Goal: Information Seeking & Learning: Learn about a topic

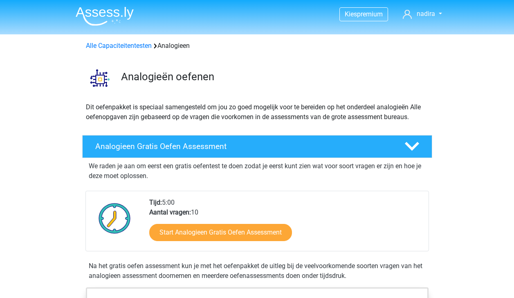
scroll to position [469, 0]
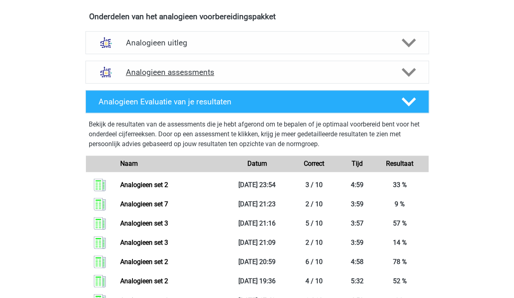
click at [418, 65] on div at bounding box center [407, 72] width 27 height 14
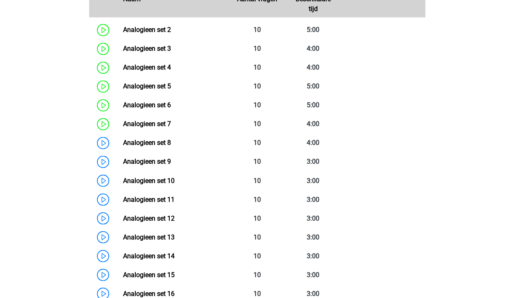
scroll to position [607, 0]
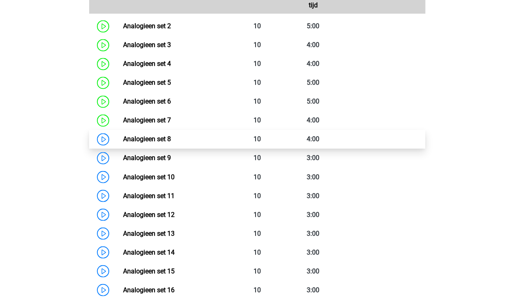
click at [168, 136] on link "Analogieen set 8" at bounding box center [147, 139] width 48 height 8
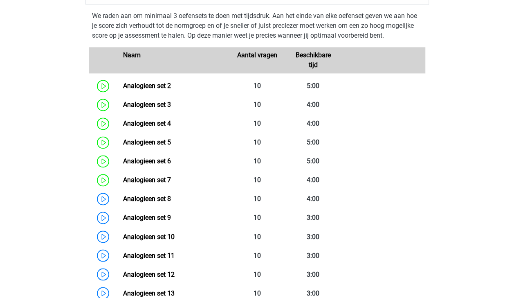
scroll to position [557, 0]
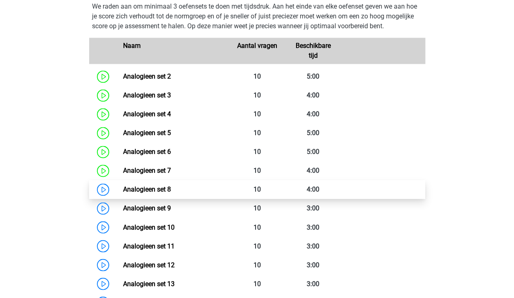
click at [153, 189] on link "Analogieen set 8" at bounding box center [147, 189] width 48 height 8
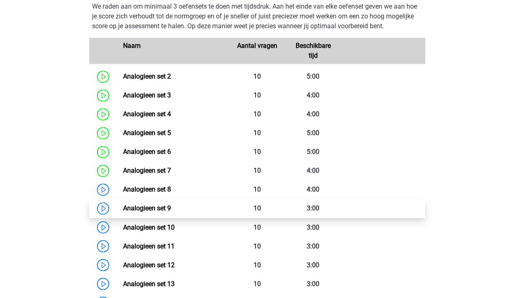
click at [123, 204] on link "Analogieen set 9" at bounding box center [147, 208] width 48 height 8
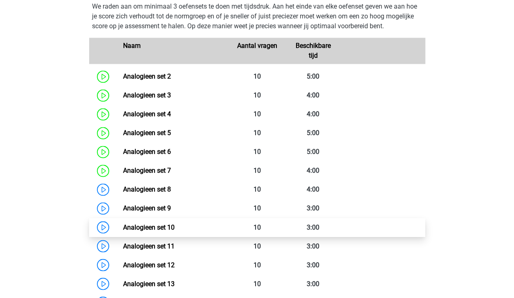
click at [142, 227] on link "Analogieen set 10" at bounding box center [149, 227] width 52 height 8
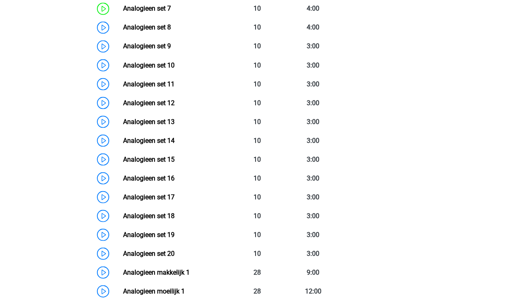
scroll to position [715, 0]
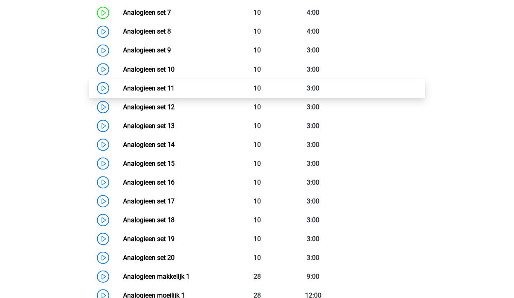
click at [145, 85] on link "Analogieen set 11" at bounding box center [149, 88] width 52 height 8
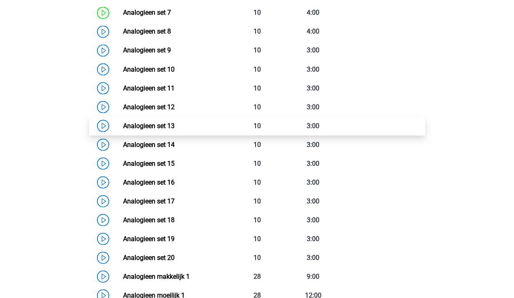
click at [127, 124] on link "Analogieen set 13" at bounding box center [149, 125] width 52 height 8
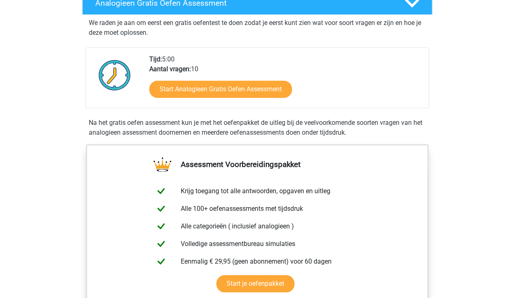
scroll to position [135, 0]
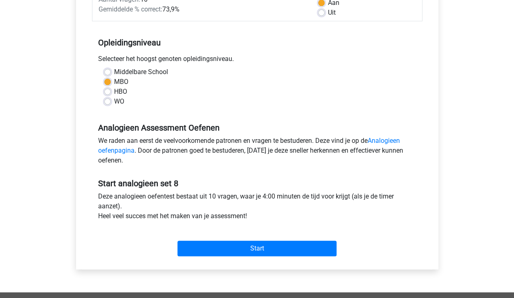
scroll to position [139, 0]
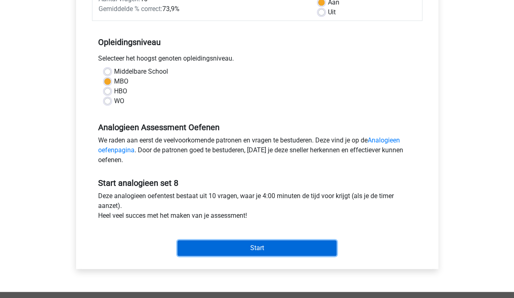
click at [258, 244] on input "Start" at bounding box center [256, 248] width 159 height 16
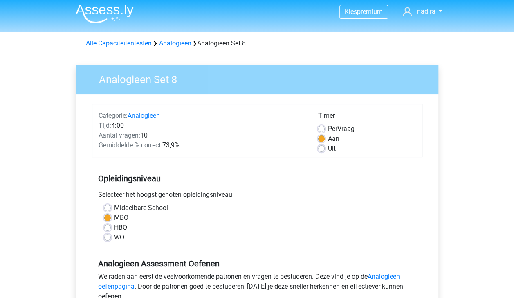
scroll to position [0, 0]
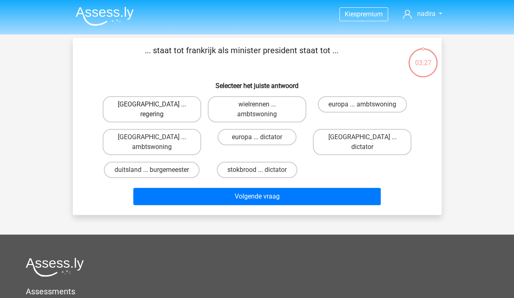
click at [148, 104] on label "parijs ... regering" at bounding box center [152, 109] width 99 height 26
click at [152, 104] on input "parijs ... regering" at bounding box center [154, 106] width 5 height 5
radio input "true"
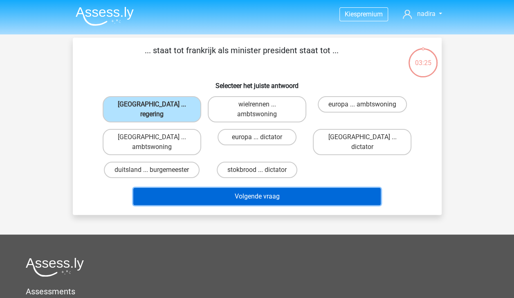
click at [234, 188] on button "Volgende vraag" at bounding box center [256, 196] width 247 height 17
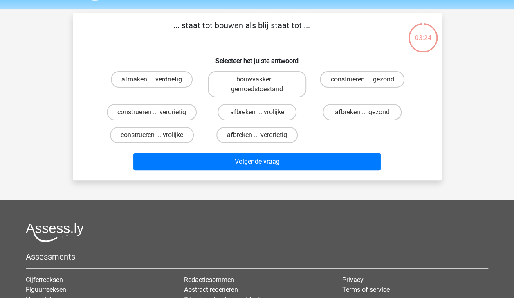
scroll to position [38, 0]
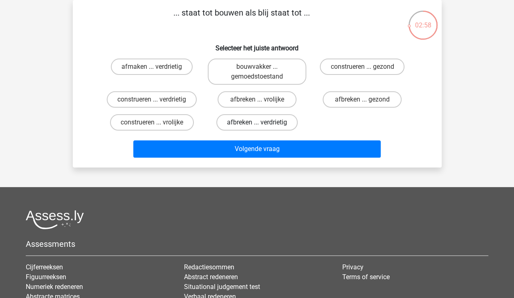
click at [240, 118] on label "afbreken ... verdrietig" at bounding box center [256, 122] width 81 height 16
click at [257, 122] on input "afbreken ... verdrietig" at bounding box center [259, 124] width 5 height 5
radio input "true"
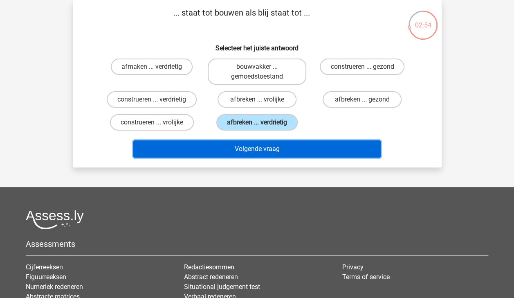
click at [252, 151] on button "Volgende vraag" at bounding box center [256, 148] width 247 height 17
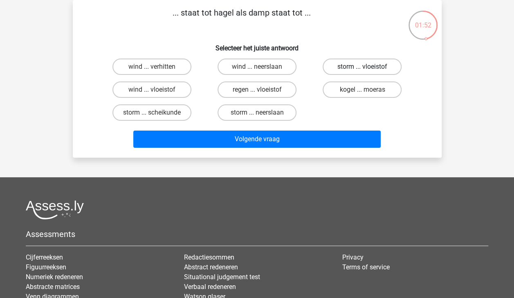
click at [345, 65] on label "storm ... vloeistof" at bounding box center [362, 66] width 79 height 16
click at [362, 67] on input "storm ... vloeistof" at bounding box center [364, 69] width 5 height 5
radio input "true"
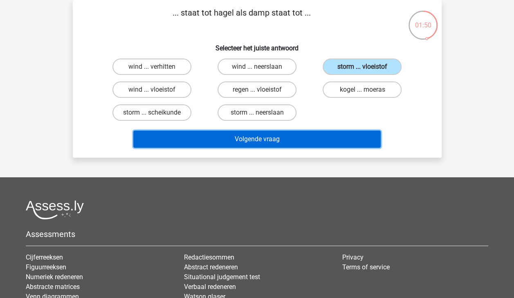
click at [287, 136] on button "Volgende vraag" at bounding box center [256, 138] width 247 height 17
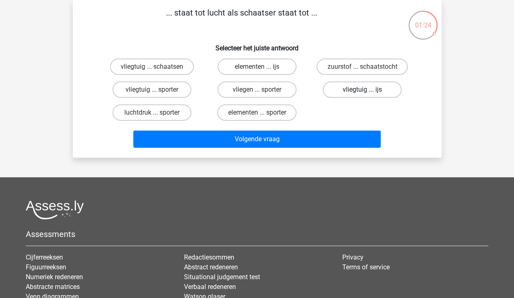
click at [340, 85] on label "vliegtuig ... ijs" at bounding box center [362, 89] width 79 height 16
click at [362, 90] on input "vliegtuig ... ijs" at bounding box center [364, 92] width 5 height 5
radio input "true"
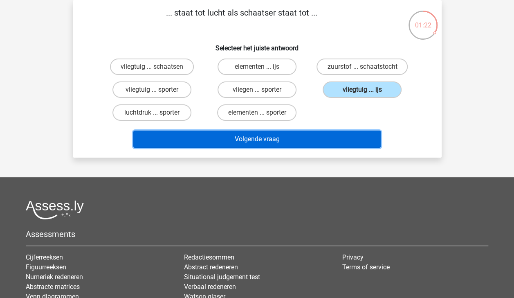
click at [332, 137] on button "Volgende vraag" at bounding box center [256, 138] width 247 height 17
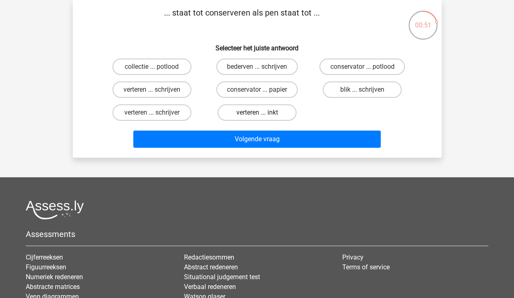
click at [259, 107] on label "verteren ... inkt" at bounding box center [257, 112] width 79 height 16
click at [259, 112] on input "verteren ... inkt" at bounding box center [259, 114] width 5 height 5
radio input "true"
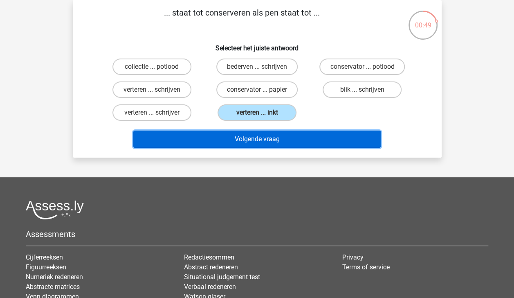
click at [270, 137] on button "Volgende vraag" at bounding box center [256, 138] width 247 height 17
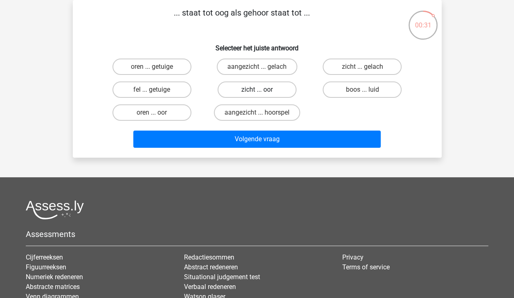
click at [242, 92] on label "zicht ... oor" at bounding box center [257, 89] width 79 height 16
click at [257, 92] on input "zicht ... oor" at bounding box center [259, 92] width 5 height 5
radio input "true"
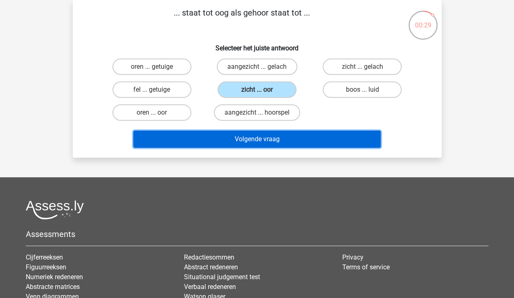
click at [257, 138] on button "Volgende vraag" at bounding box center [256, 138] width 247 height 17
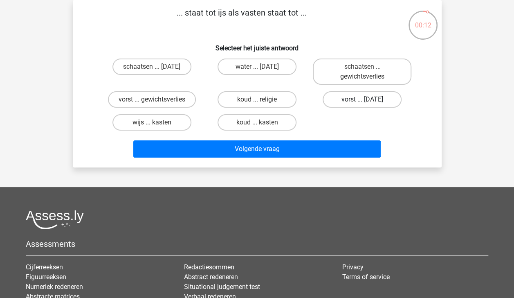
click at [345, 97] on label "vorst ... suikerfeest" at bounding box center [362, 99] width 79 height 16
click at [362, 99] on input "vorst ... suikerfeest" at bounding box center [364, 101] width 5 height 5
radio input "true"
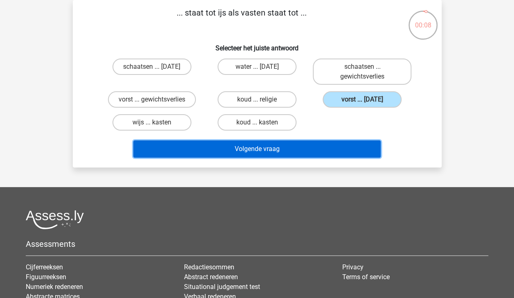
click at [317, 146] on button "Volgende vraag" at bounding box center [256, 148] width 247 height 17
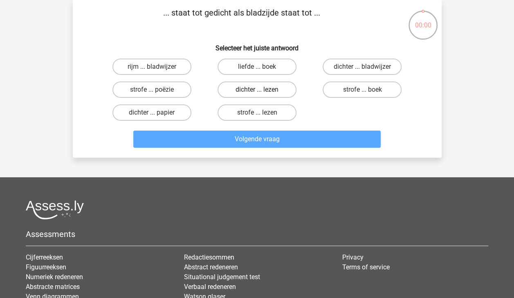
click at [277, 90] on label "dichter ... lezen" at bounding box center [257, 89] width 79 height 16
click at [262, 90] on input "dichter ... lezen" at bounding box center [259, 92] width 5 height 5
radio input "true"
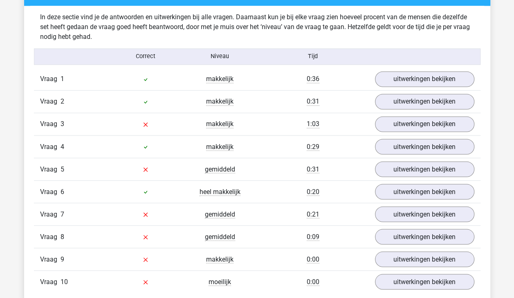
scroll to position [629, 0]
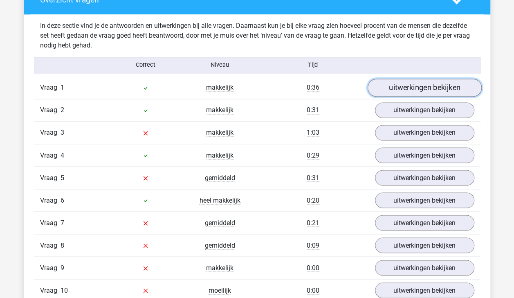
click at [451, 91] on link "uitwerkingen bekijken" at bounding box center [424, 88] width 114 height 18
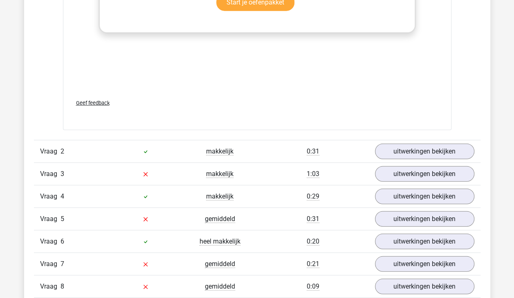
scroll to position [1026, 0]
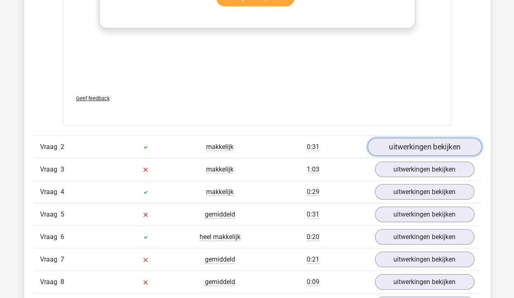
click at [448, 144] on link "uitwerkingen bekijken" at bounding box center [424, 147] width 114 height 18
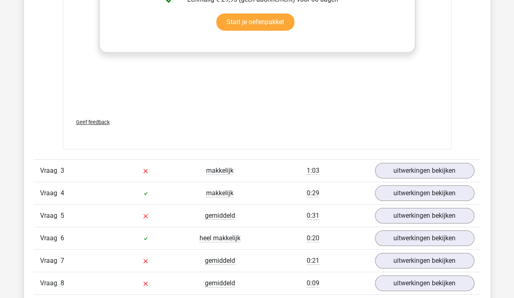
scroll to position [1463, 0]
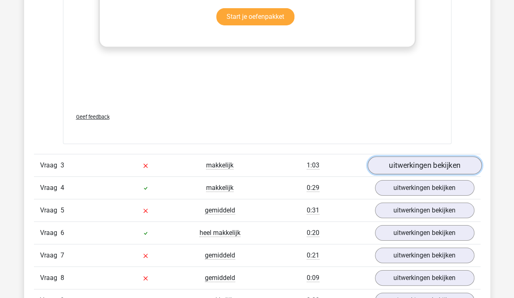
click at [447, 167] on link "uitwerkingen bekijken" at bounding box center [424, 166] width 114 height 18
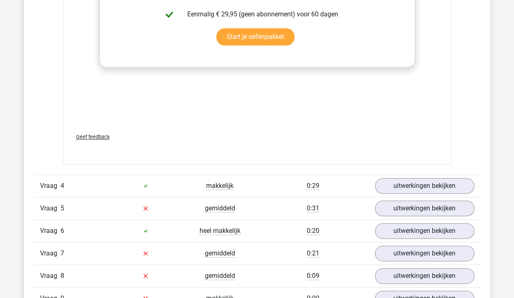
scroll to position [1912, 0]
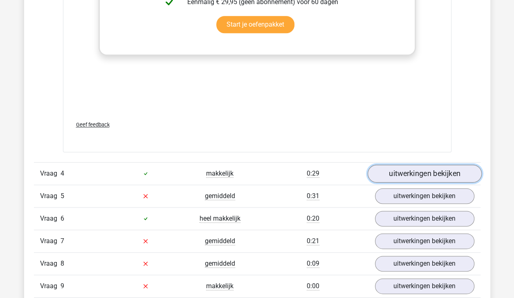
click at [429, 171] on link "uitwerkingen bekijken" at bounding box center [424, 173] width 114 height 18
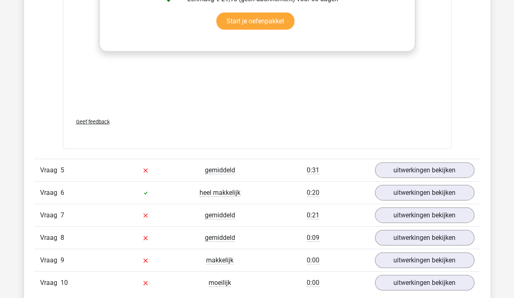
scroll to position [2378, 0]
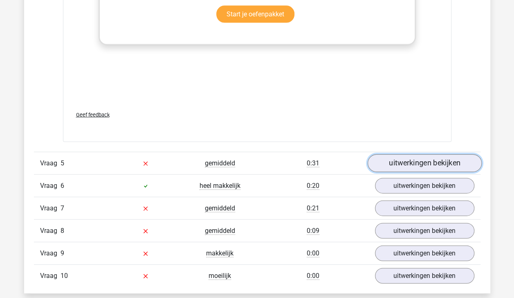
click at [429, 162] on link "uitwerkingen bekijken" at bounding box center [424, 163] width 114 height 18
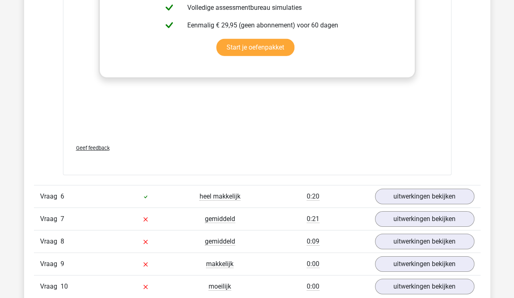
scroll to position [2847, 0]
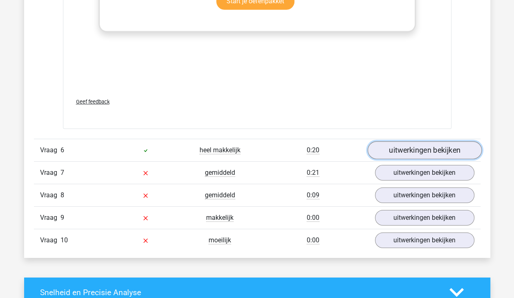
click at [403, 146] on link "uitwerkingen bekijken" at bounding box center [424, 150] width 114 height 18
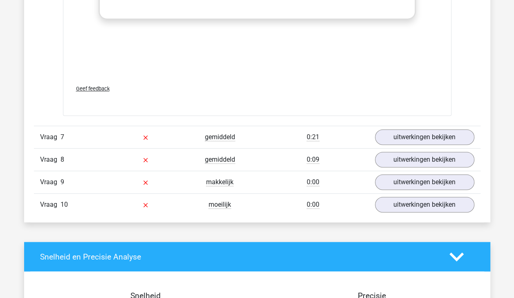
scroll to position [3320, 0]
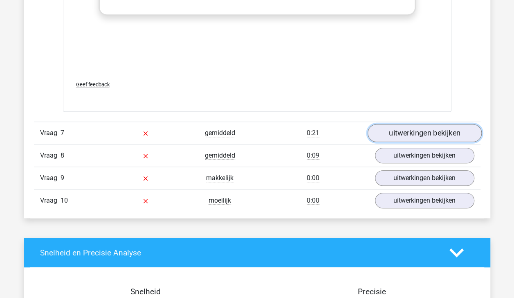
click at [434, 124] on link "uitwerkingen bekijken" at bounding box center [424, 133] width 114 height 18
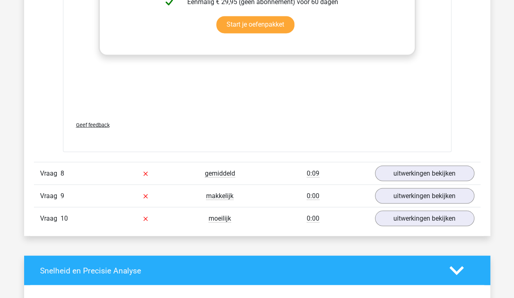
scroll to position [3745, 0]
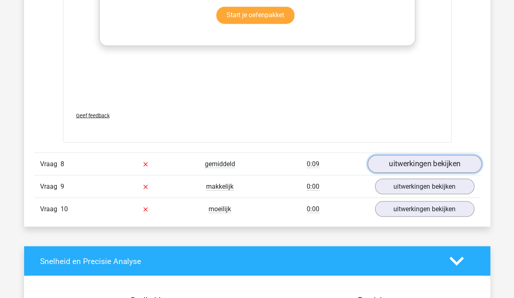
click at [425, 161] on link "uitwerkingen bekijken" at bounding box center [424, 164] width 114 height 18
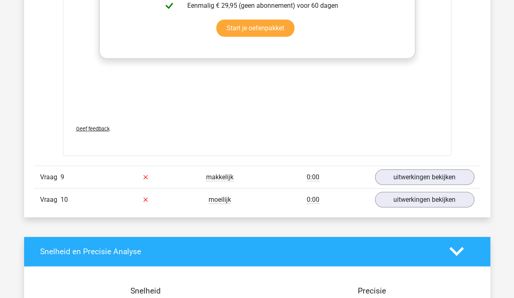
scroll to position [4199, 0]
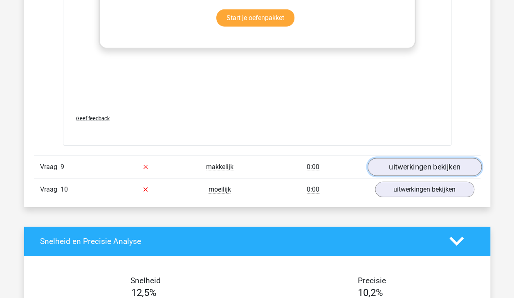
click at [447, 164] on link "uitwerkingen bekijken" at bounding box center [424, 167] width 114 height 18
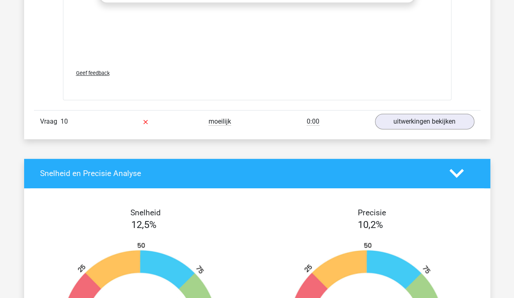
scroll to position [4745, 0]
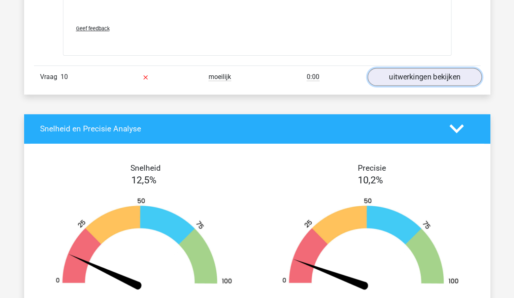
click at [466, 70] on link "uitwerkingen bekijken" at bounding box center [424, 77] width 114 height 18
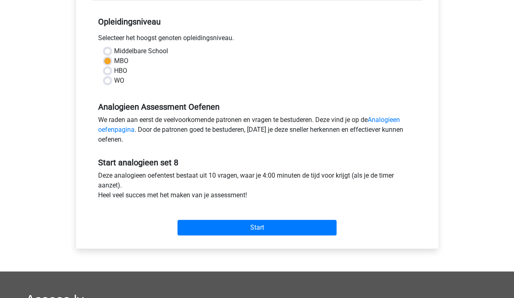
scroll to position [160, 0]
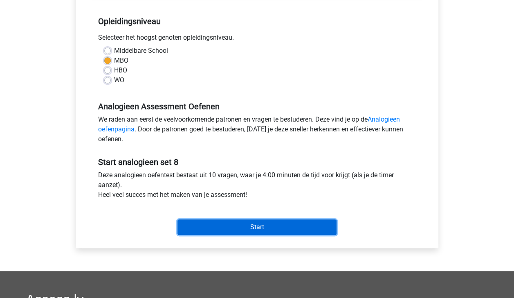
click at [269, 227] on input "Start" at bounding box center [256, 227] width 159 height 16
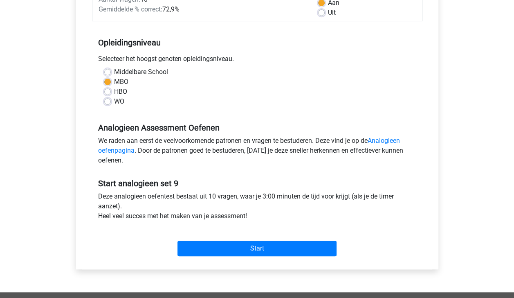
scroll to position [139, 0]
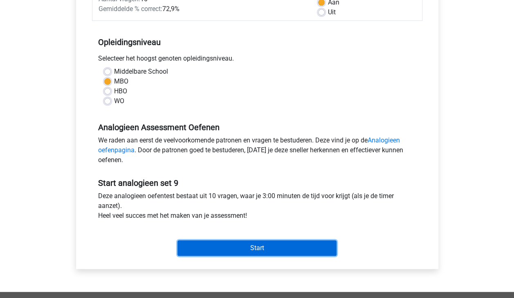
click at [325, 241] on input "Start" at bounding box center [256, 248] width 159 height 16
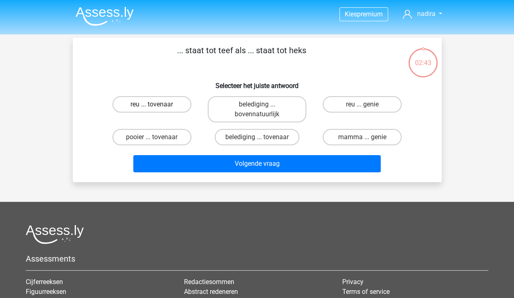
click at [164, 102] on label "reu ... tovenaar" at bounding box center [151, 104] width 79 height 16
click at [157, 104] on input "reu ... tovenaar" at bounding box center [154, 106] width 5 height 5
radio input "true"
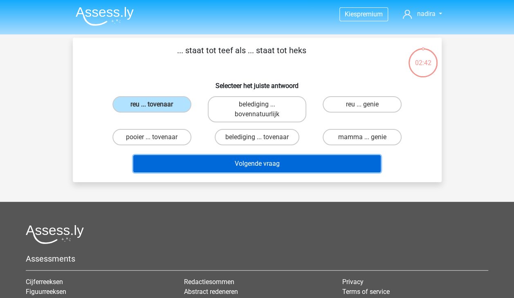
click at [212, 168] on button "Volgende vraag" at bounding box center [256, 163] width 247 height 17
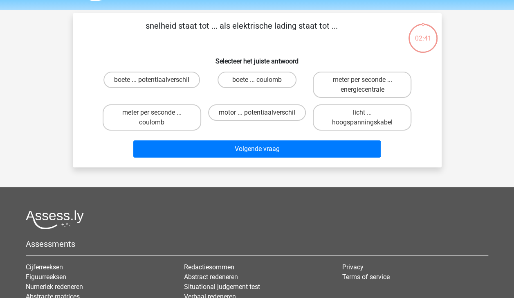
scroll to position [38, 0]
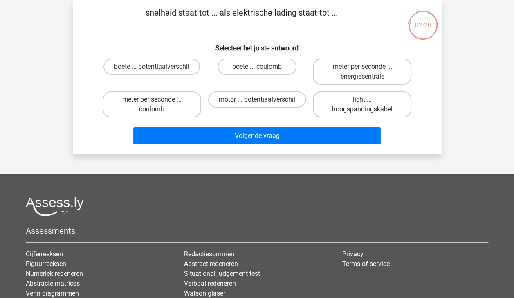
click at [370, 104] on label "licht ... hoogspanningskabel" at bounding box center [362, 104] width 99 height 26
click at [368, 104] on input "licht ... hoogspanningskabel" at bounding box center [364, 101] width 5 height 5
radio input "true"
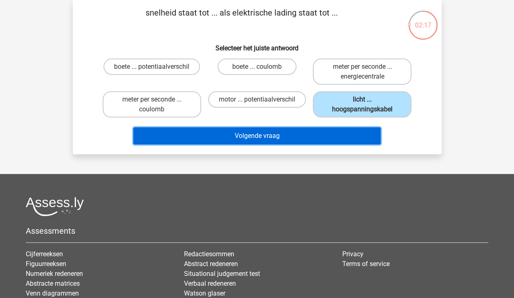
click at [342, 133] on button "Volgende vraag" at bounding box center [256, 135] width 247 height 17
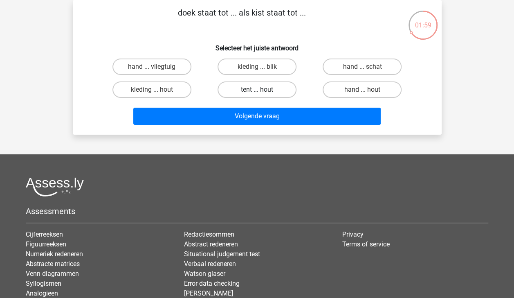
click at [274, 91] on label "tent ... hout" at bounding box center [257, 89] width 79 height 16
click at [262, 91] on input "tent ... hout" at bounding box center [259, 92] width 5 height 5
radio input "true"
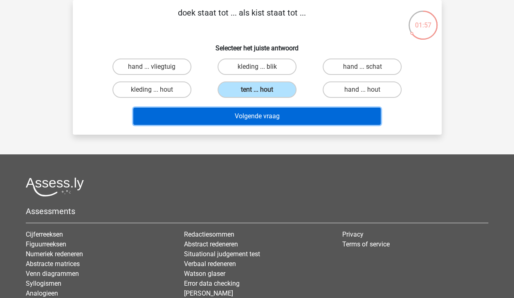
click at [294, 121] on button "Volgende vraag" at bounding box center [256, 116] width 247 height 17
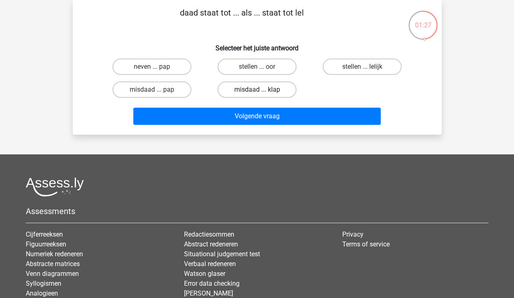
click at [271, 89] on label "misdaad ... klap" at bounding box center [257, 89] width 79 height 16
click at [262, 90] on input "misdaad ... klap" at bounding box center [259, 92] width 5 height 5
radio input "true"
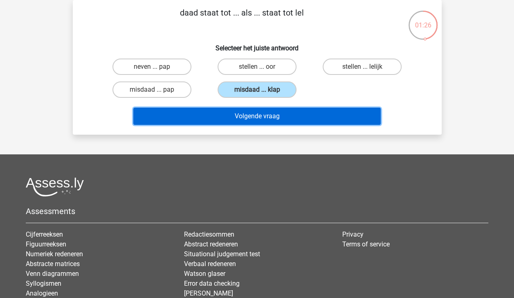
click at [281, 112] on button "Volgende vraag" at bounding box center [256, 116] width 247 height 17
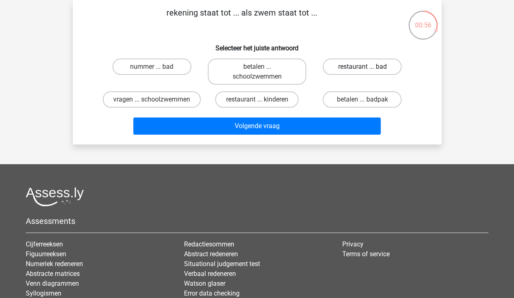
click at [351, 69] on label "restaurant ... bad" at bounding box center [362, 66] width 79 height 16
click at [362, 69] on input "restaurant ... bad" at bounding box center [364, 69] width 5 height 5
radio input "true"
click at [147, 66] on label "nummer ... bad" at bounding box center [151, 66] width 79 height 16
click at [152, 67] on input "nummer ... bad" at bounding box center [154, 69] width 5 height 5
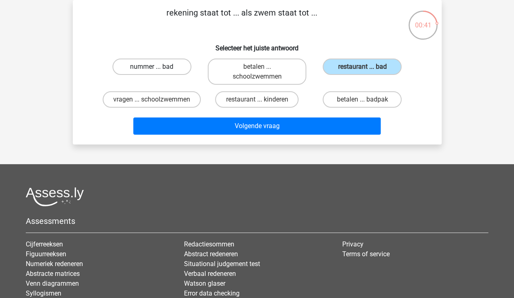
radio input "true"
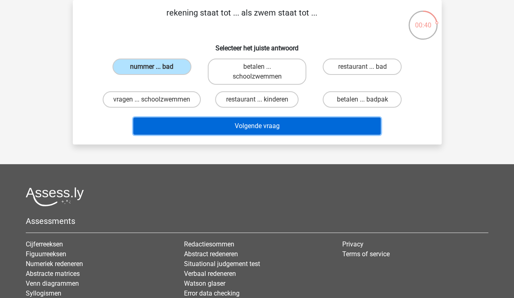
click at [257, 133] on button "Volgende vraag" at bounding box center [256, 125] width 247 height 17
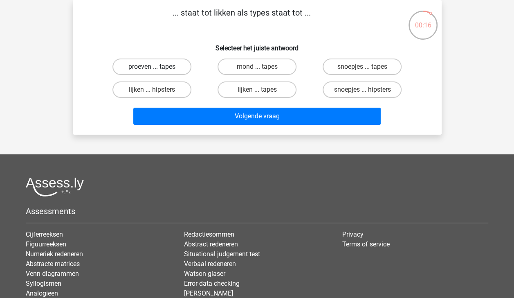
click at [178, 65] on label "proeven ... tapes" at bounding box center [151, 66] width 79 height 16
click at [157, 67] on input "proeven ... tapes" at bounding box center [154, 69] width 5 height 5
radio input "true"
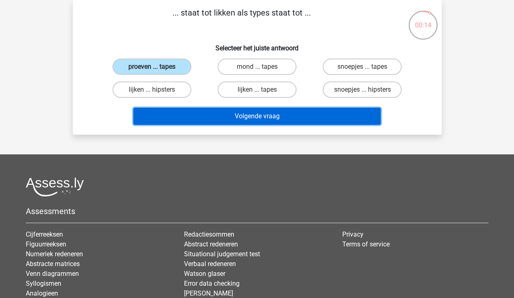
click at [255, 116] on button "Volgende vraag" at bounding box center [256, 116] width 247 height 17
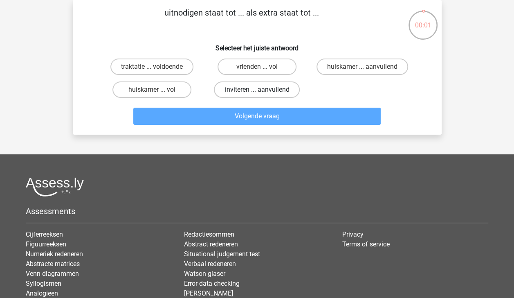
click at [264, 90] on label "inviteren ... aanvullend" at bounding box center [257, 89] width 86 height 16
click at [262, 90] on input "inviteren ... aanvullend" at bounding box center [259, 92] width 5 height 5
radio input "true"
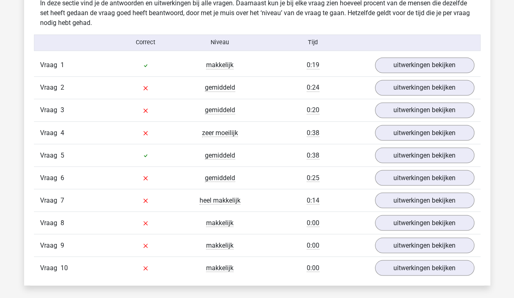
scroll to position [655, 0]
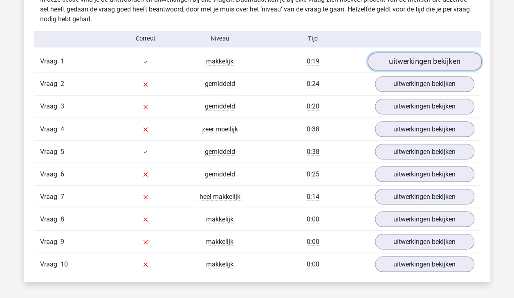
click at [404, 63] on link "uitwerkingen bekijken" at bounding box center [424, 61] width 114 height 18
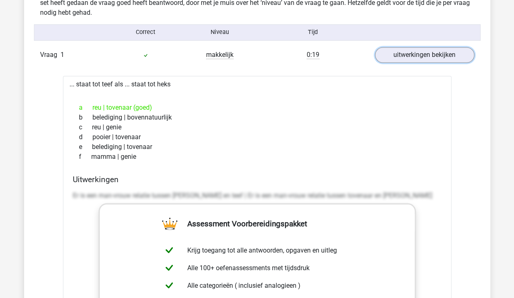
scroll to position [657, 0]
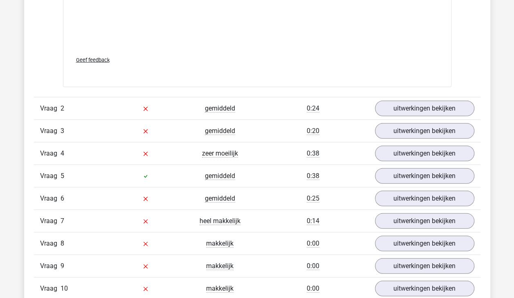
scroll to position [1049, 0]
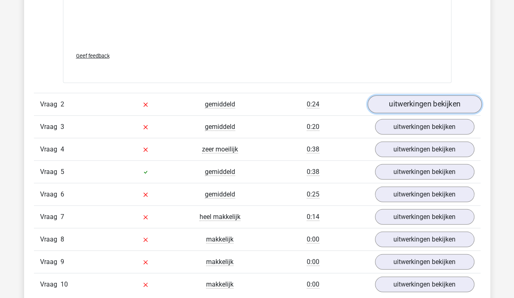
click at [447, 102] on link "uitwerkingen bekijken" at bounding box center [424, 104] width 114 height 18
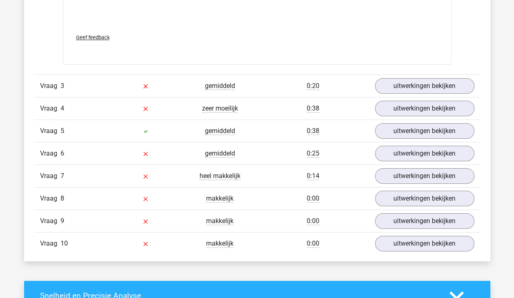
scroll to position [1508, 0]
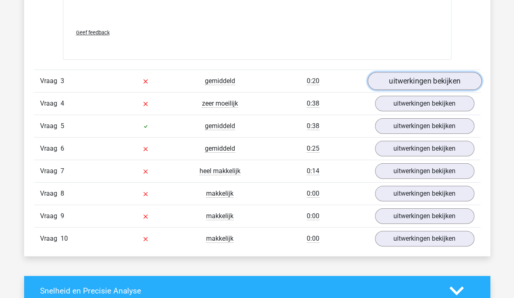
click at [420, 79] on link "uitwerkingen bekijken" at bounding box center [424, 81] width 114 height 18
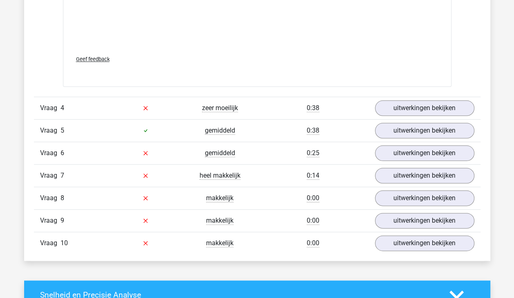
scroll to position [1930, 0]
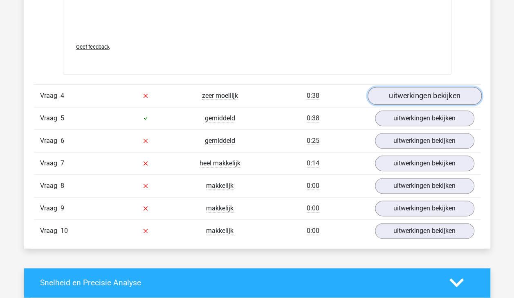
click at [434, 89] on link "uitwerkingen bekijken" at bounding box center [424, 96] width 114 height 18
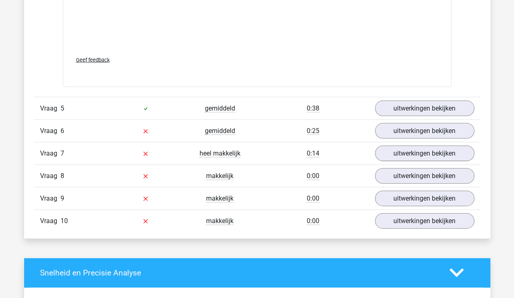
scroll to position [2354, 0]
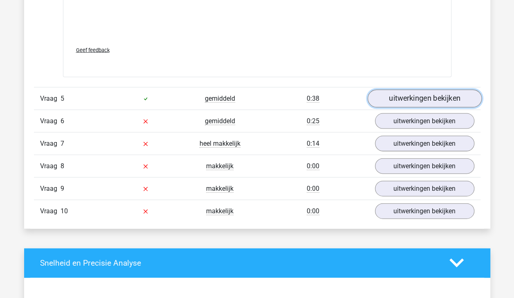
click at [440, 94] on link "uitwerkingen bekijken" at bounding box center [424, 99] width 114 height 18
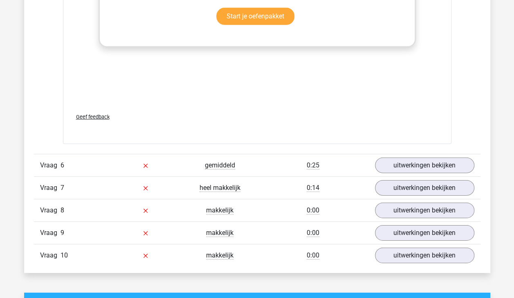
scroll to position [2739, 0]
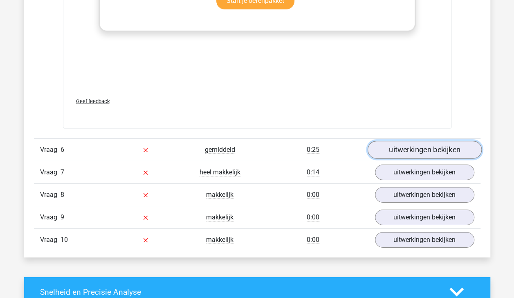
click at [454, 147] on link "uitwerkingen bekijken" at bounding box center [424, 150] width 114 height 18
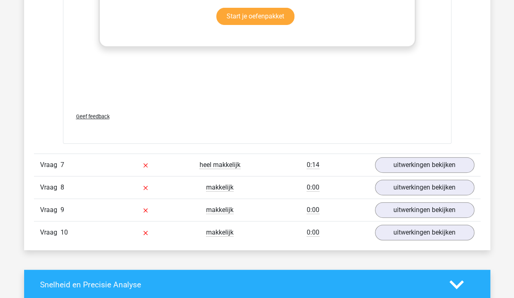
scroll to position [3190, 0]
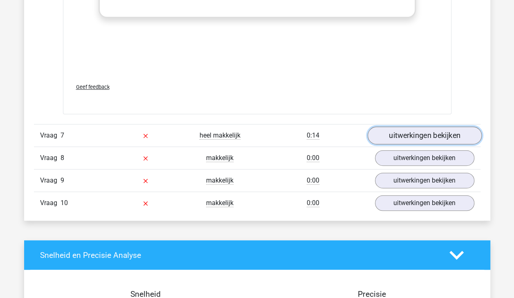
click at [461, 130] on link "uitwerkingen bekijken" at bounding box center [424, 135] width 114 height 18
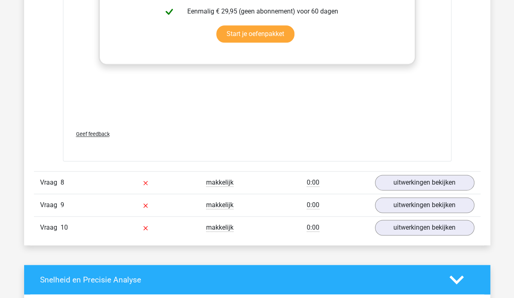
scroll to position [3592, 0]
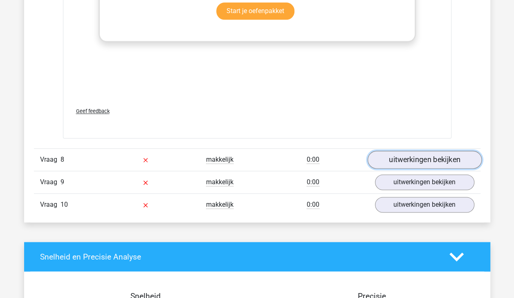
click at [466, 151] on link "uitwerkingen bekijken" at bounding box center [424, 160] width 114 height 18
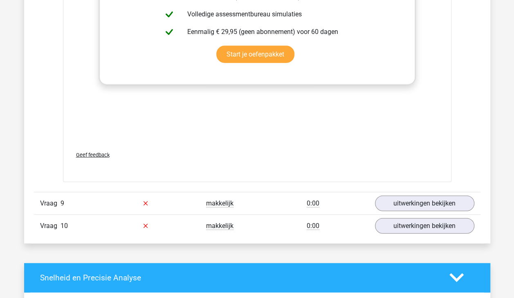
scroll to position [4020, 0]
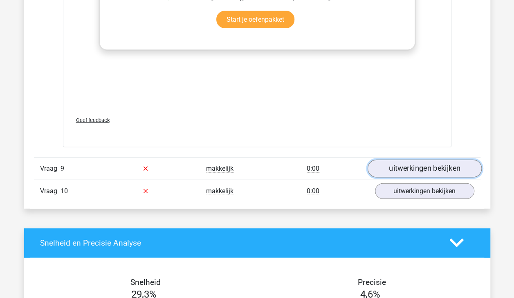
click at [430, 162] on link "uitwerkingen bekijken" at bounding box center [424, 169] width 114 height 18
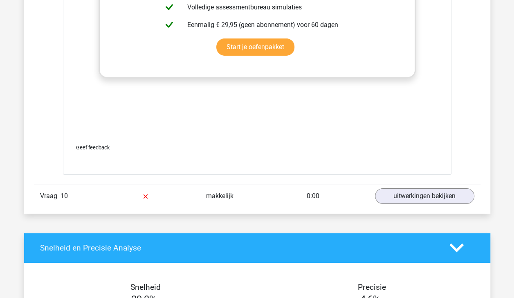
scroll to position [4435, 0]
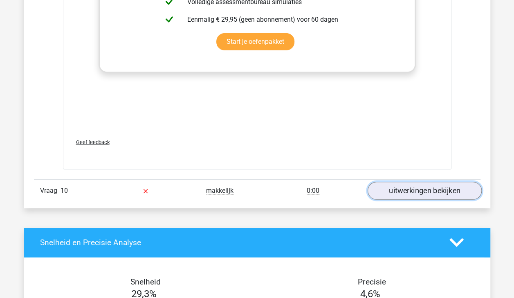
click at [466, 182] on link "uitwerkingen bekijken" at bounding box center [424, 191] width 114 height 18
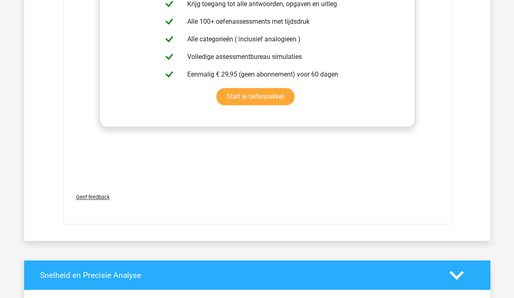
scroll to position [4828, 0]
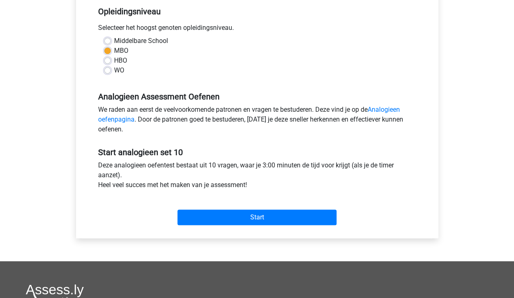
scroll to position [177, 0]
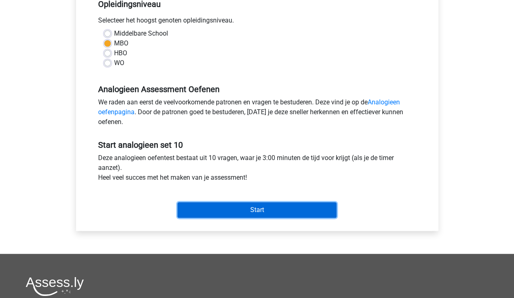
click at [272, 211] on input "Start" at bounding box center [256, 210] width 159 height 16
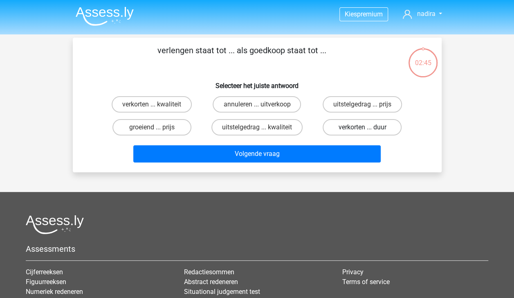
click at [341, 128] on label "verkorten ... duur" at bounding box center [362, 127] width 79 height 16
click at [362, 128] on input "verkorten ... duur" at bounding box center [364, 129] width 5 height 5
radio input "true"
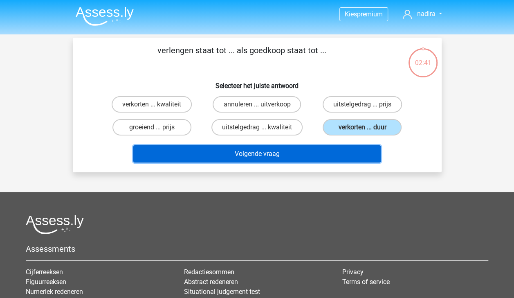
click at [283, 153] on button "Volgende vraag" at bounding box center [256, 153] width 247 height 17
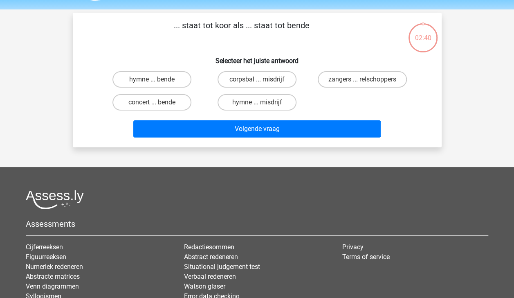
scroll to position [38, 0]
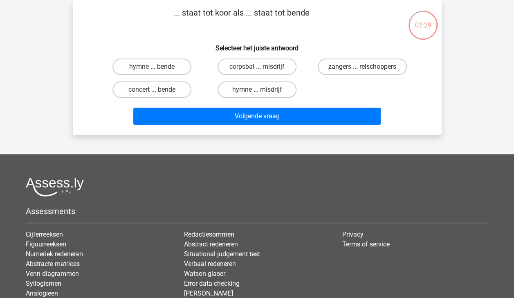
click at [357, 65] on label "zangers ... relschoppers" at bounding box center [362, 66] width 89 height 16
click at [362, 67] on input "zangers ... relschoppers" at bounding box center [364, 69] width 5 height 5
radio input "true"
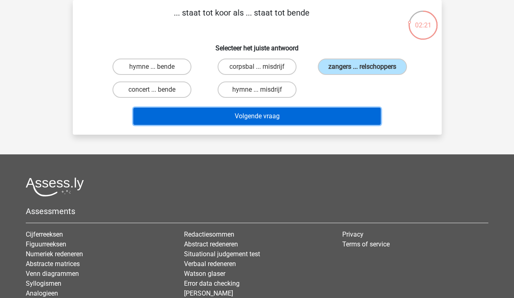
click at [292, 112] on button "Volgende vraag" at bounding box center [256, 116] width 247 height 17
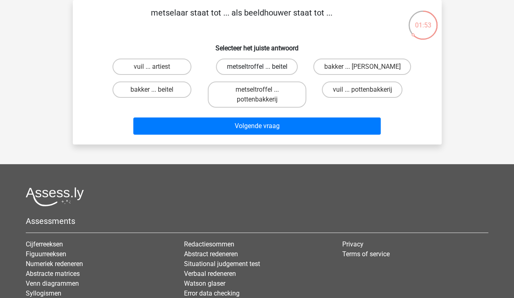
click at [265, 65] on label "metseltroffel ... beitel" at bounding box center [257, 66] width 82 height 16
click at [262, 67] on input "metseltroffel ... beitel" at bounding box center [259, 69] width 5 height 5
radio input "true"
click at [274, 98] on label "metseltroffel ... pottenbakkerij" at bounding box center [257, 94] width 99 height 26
click at [262, 95] on input "metseltroffel ... pottenbakkerij" at bounding box center [259, 92] width 5 height 5
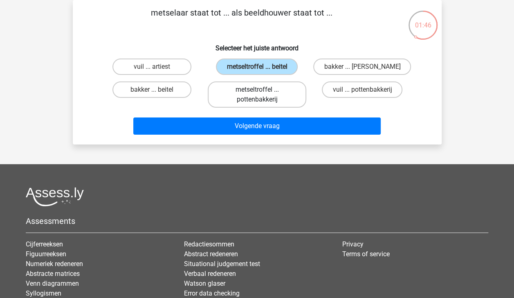
radio input "true"
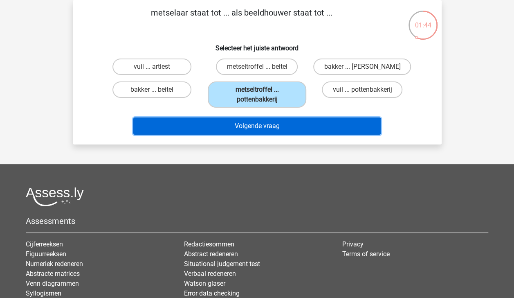
click at [286, 124] on button "Volgende vraag" at bounding box center [256, 125] width 247 height 17
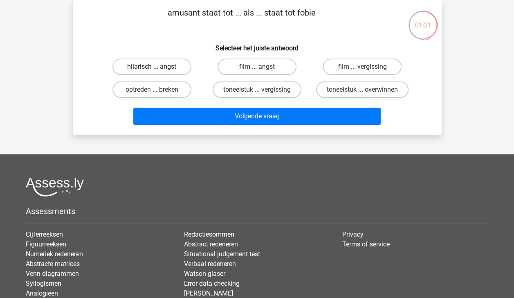
click at [167, 62] on label "hilarisch ... angst" at bounding box center [151, 66] width 79 height 16
click at [157, 67] on input "hilarisch ... angst" at bounding box center [154, 69] width 5 height 5
radio input "true"
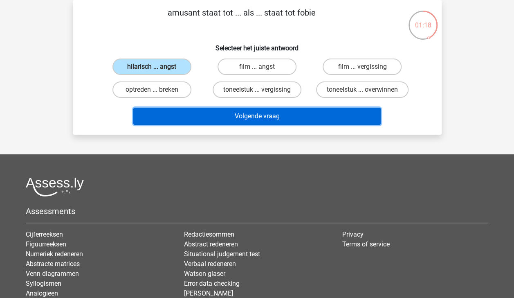
click at [234, 114] on button "Volgende vraag" at bounding box center [256, 116] width 247 height 17
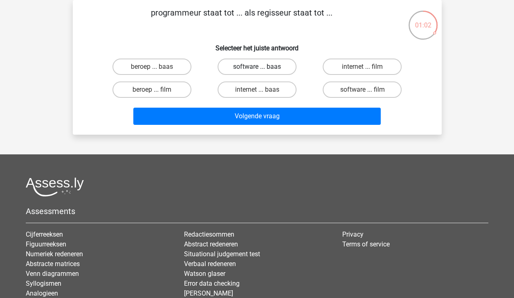
click at [271, 66] on label "software ... baas" at bounding box center [257, 66] width 79 height 16
click at [262, 67] on input "software ... baas" at bounding box center [259, 69] width 5 height 5
radio input "true"
click at [341, 89] on label "software ... film" at bounding box center [362, 89] width 79 height 16
click at [362, 90] on input "software ... film" at bounding box center [364, 92] width 5 height 5
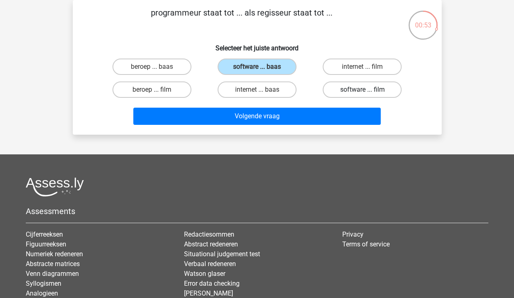
radio input "true"
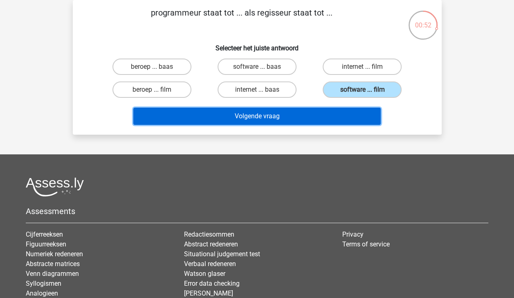
click at [328, 114] on button "Volgende vraag" at bounding box center [256, 116] width 247 height 17
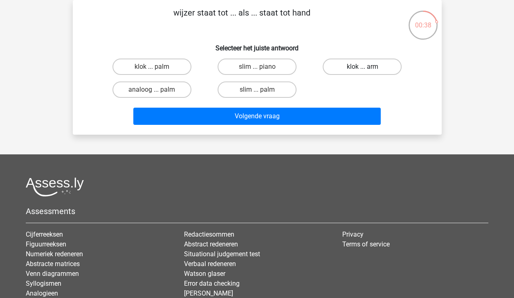
click at [355, 67] on label "klok ... arm" at bounding box center [362, 66] width 79 height 16
click at [362, 67] on input "klok ... arm" at bounding box center [364, 69] width 5 height 5
radio input "true"
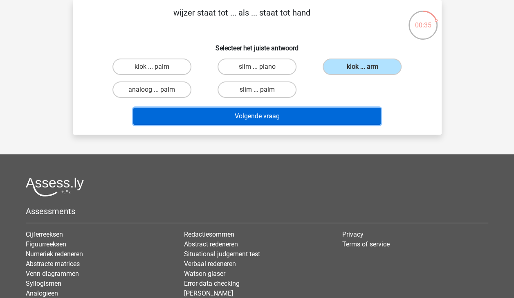
click at [332, 114] on button "Volgende vraag" at bounding box center [256, 116] width 247 height 17
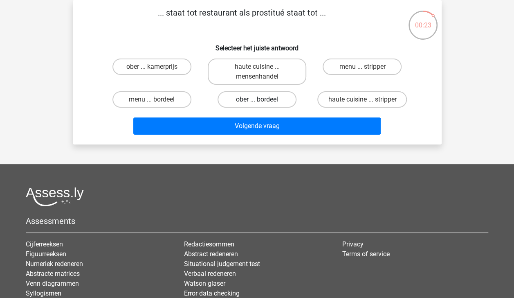
click at [281, 99] on label "ober ... bordeel" at bounding box center [257, 99] width 79 height 16
click at [262, 99] on input "ober ... bordeel" at bounding box center [259, 101] width 5 height 5
radio input "true"
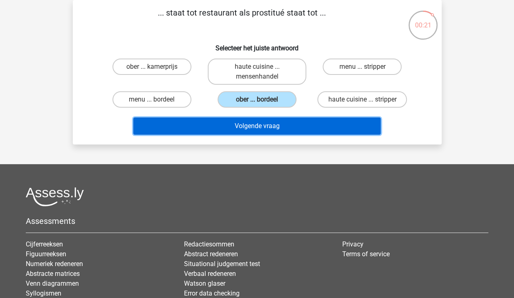
click at [301, 127] on button "Volgende vraag" at bounding box center [256, 125] width 247 height 17
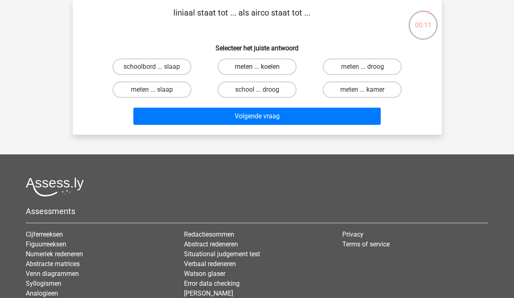
click at [281, 67] on label "meten ... koelen" at bounding box center [257, 66] width 79 height 16
click at [262, 67] on input "meten ... koelen" at bounding box center [259, 69] width 5 height 5
radio input "true"
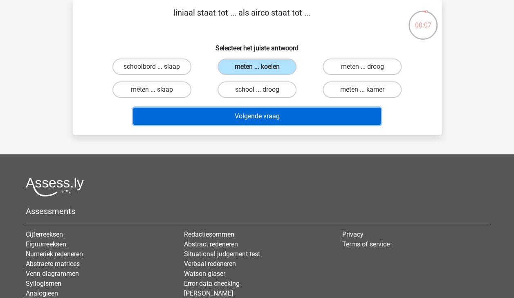
click at [291, 116] on button "Volgende vraag" at bounding box center [256, 116] width 247 height 17
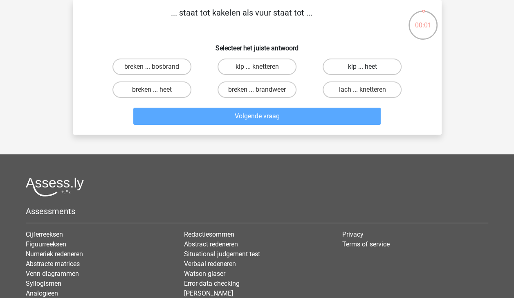
click at [343, 66] on label "kip ... heet" at bounding box center [362, 66] width 79 height 16
click at [362, 67] on input "kip ... heet" at bounding box center [364, 69] width 5 height 5
radio input "true"
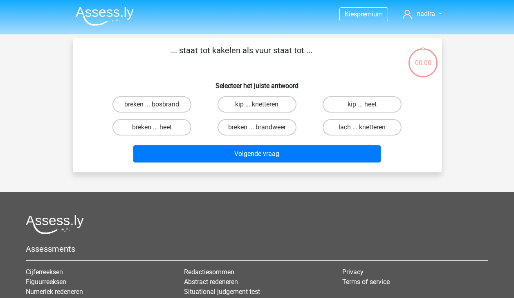
scroll to position [38, 0]
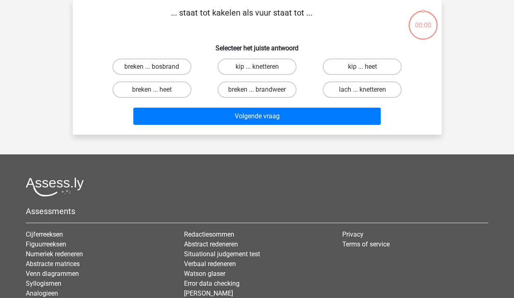
click at [334, 112] on button "Volgende vraag" at bounding box center [256, 116] width 247 height 17
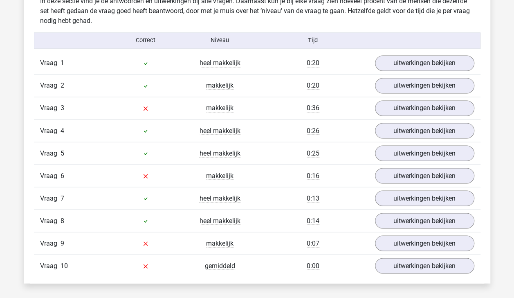
scroll to position [667, 0]
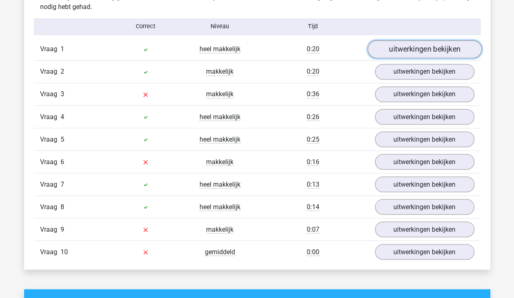
click at [462, 51] on link "uitwerkingen bekijken" at bounding box center [424, 49] width 114 height 18
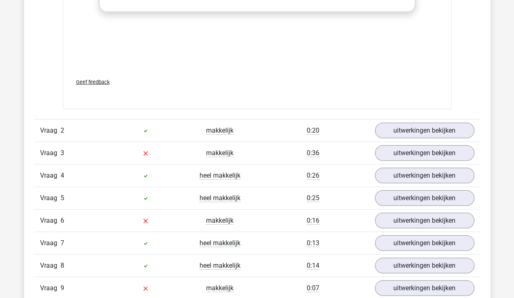
scroll to position [1027, 0]
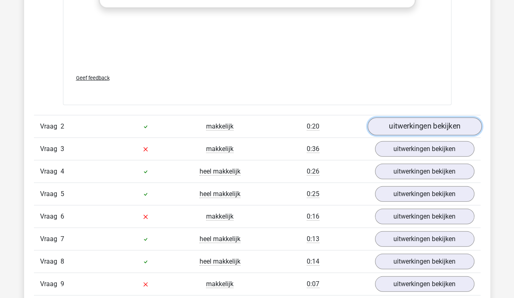
click at [443, 123] on link "uitwerkingen bekijken" at bounding box center [424, 126] width 114 height 18
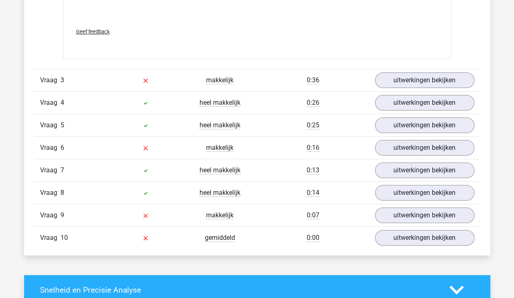
scroll to position [1502, 0]
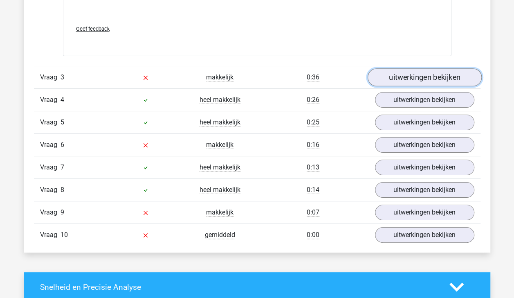
click at [408, 74] on link "uitwerkingen bekijken" at bounding box center [424, 78] width 114 height 18
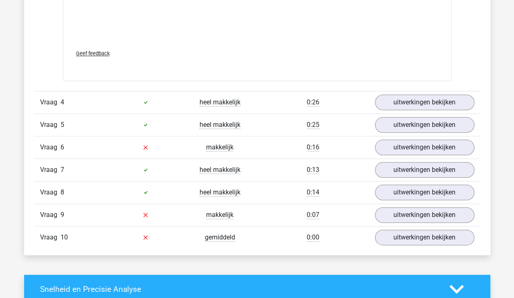
scroll to position [1923, 0]
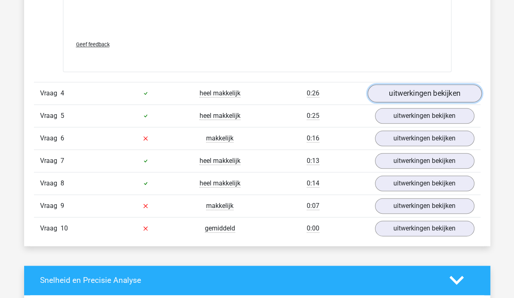
click at [402, 88] on link "uitwerkingen bekijken" at bounding box center [424, 93] width 114 height 18
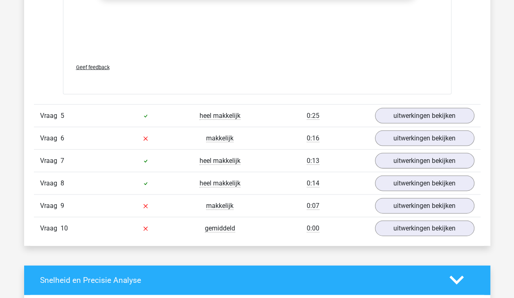
scroll to position [2343, 0]
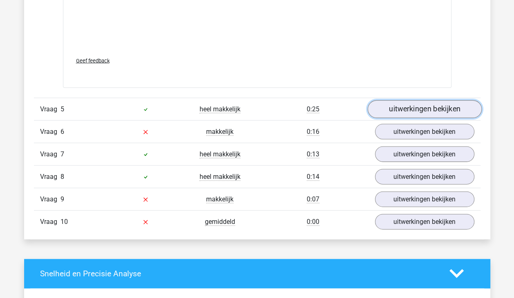
click at [434, 108] on link "uitwerkingen bekijken" at bounding box center [424, 109] width 114 height 18
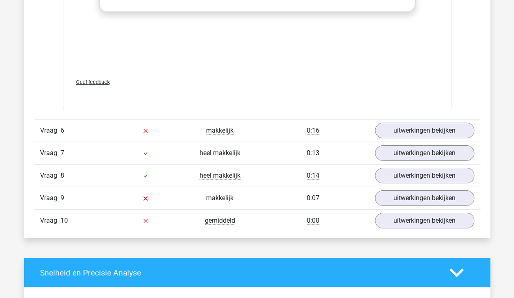
scroll to position [2766, 0]
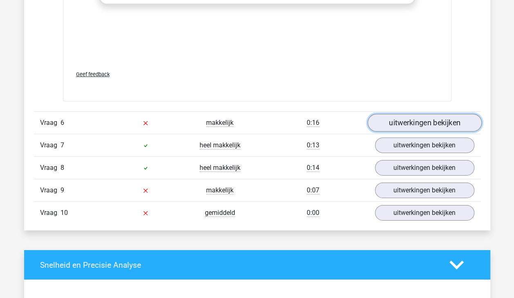
click at [451, 117] on link "uitwerkingen bekijken" at bounding box center [424, 123] width 114 height 18
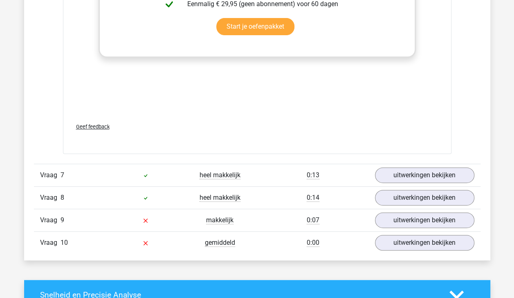
scroll to position [3179, 0]
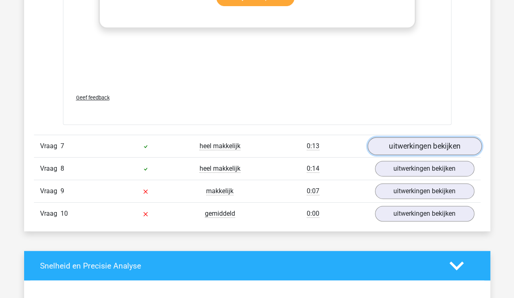
click at [441, 142] on link "uitwerkingen bekijken" at bounding box center [424, 146] width 114 height 18
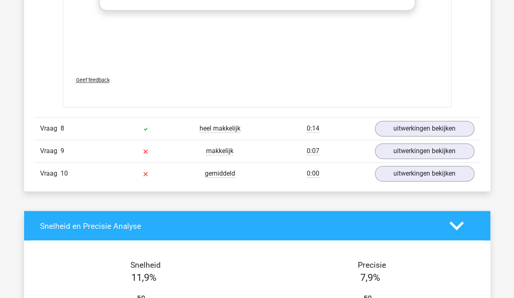
scroll to position [3660, 0]
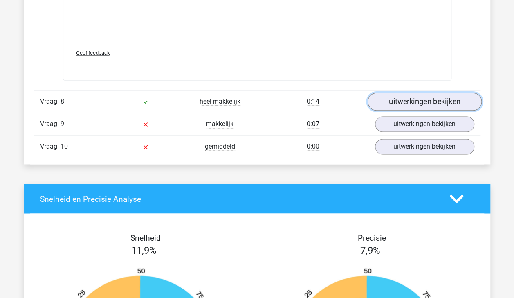
click at [449, 99] on link "uitwerkingen bekijken" at bounding box center [424, 102] width 114 height 18
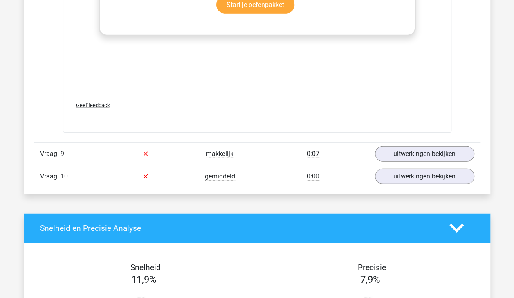
scroll to position [4055, 0]
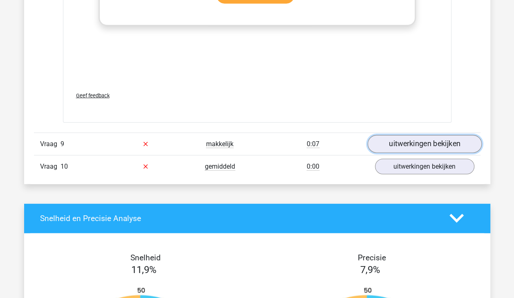
click at [456, 136] on link "uitwerkingen bekijken" at bounding box center [424, 144] width 114 height 18
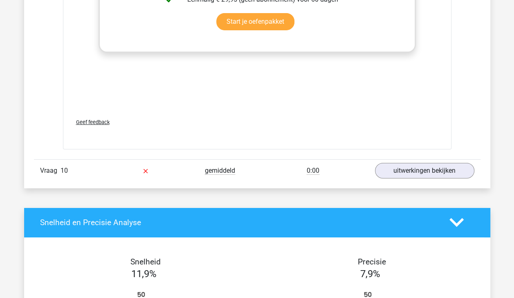
scroll to position [4480, 0]
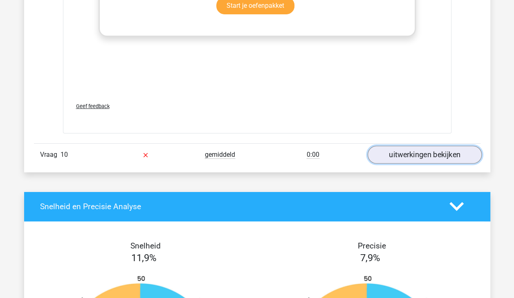
click at [427, 148] on link "uitwerkingen bekijken" at bounding box center [424, 155] width 114 height 18
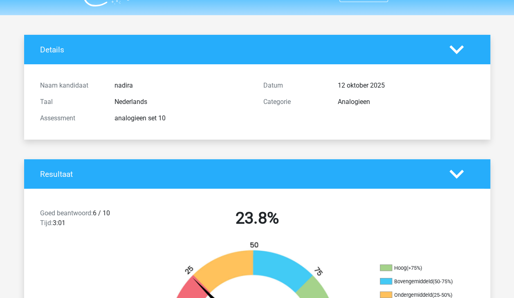
scroll to position [0, 0]
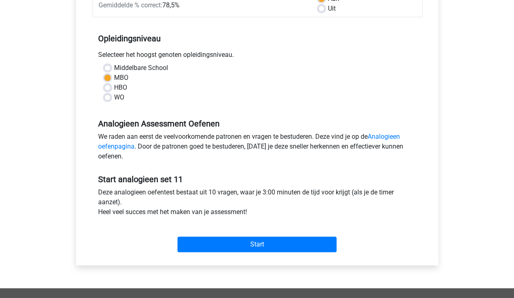
scroll to position [150, 0]
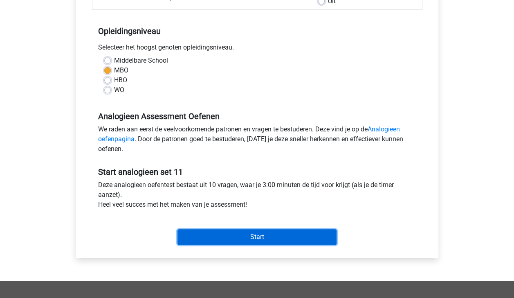
click at [294, 234] on input "Start" at bounding box center [256, 237] width 159 height 16
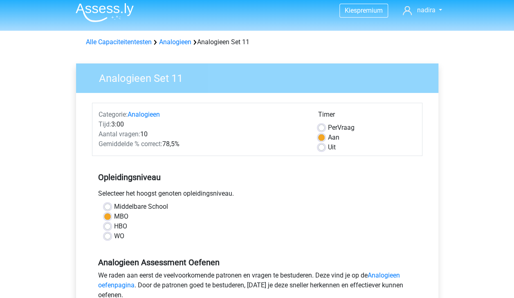
scroll to position [0, 0]
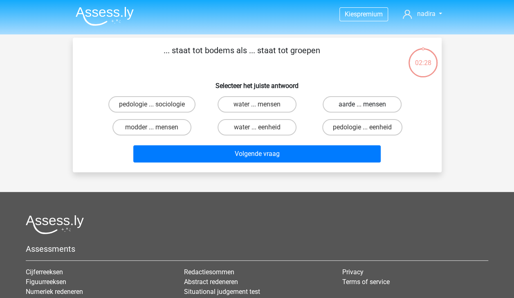
click at [354, 106] on label "aarde ... mensen" at bounding box center [362, 104] width 79 height 16
click at [362, 106] on input "aarde ... mensen" at bounding box center [364, 106] width 5 height 5
radio input "true"
click at [273, 107] on label "water ... mensen" at bounding box center [257, 104] width 79 height 16
click at [262, 107] on input "water ... mensen" at bounding box center [259, 106] width 5 height 5
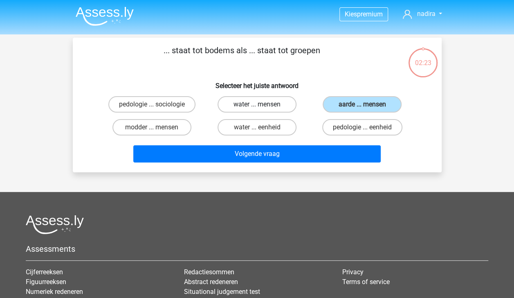
radio input "true"
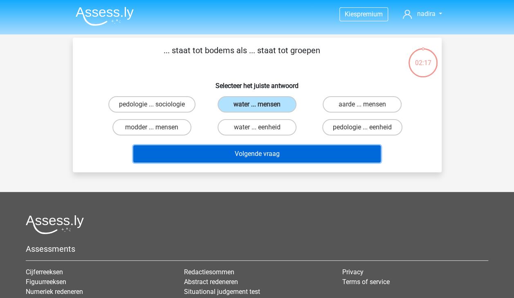
click at [279, 152] on button "Volgende vraag" at bounding box center [256, 153] width 247 height 17
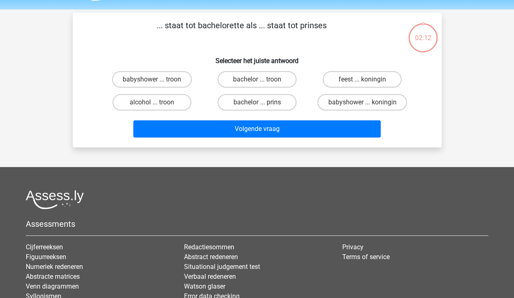
scroll to position [38, 0]
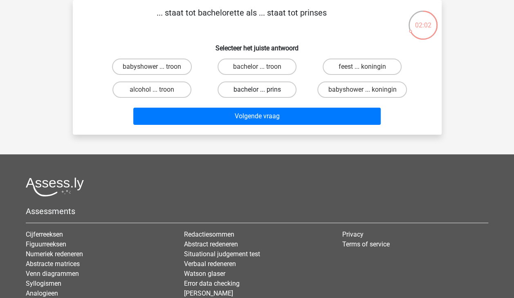
click at [263, 92] on label "bachelor ... prins" at bounding box center [257, 89] width 79 height 16
click at [262, 92] on input "bachelor ... prins" at bounding box center [259, 92] width 5 height 5
radio input "true"
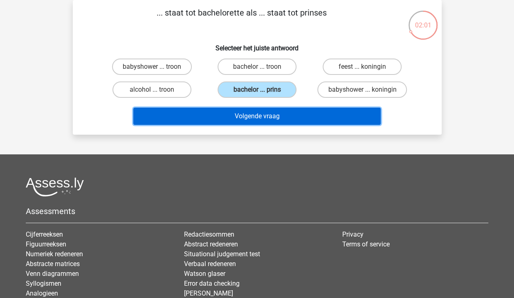
click at [275, 116] on button "Volgende vraag" at bounding box center [256, 116] width 247 height 17
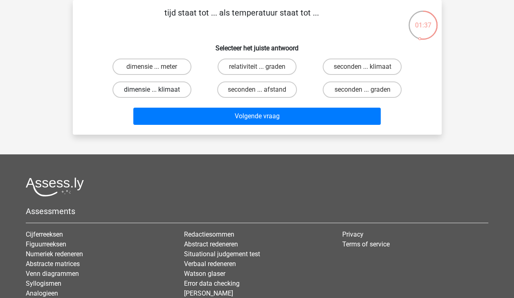
click at [163, 89] on label "dimensie ... klimaat" at bounding box center [151, 89] width 79 height 16
click at [157, 90] on input "dimensie ... klimaat" at bounding box center [154, 92] width 5 height 5
radio input "true"
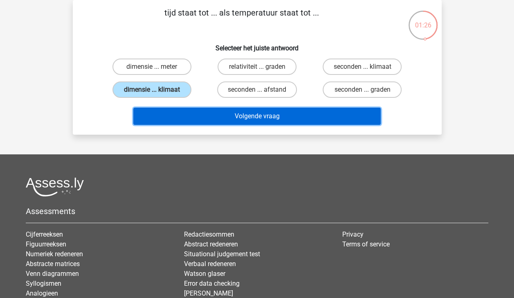
click at [250, 117] on button "Volgende vraag" at bounding box center [256, 116] width 247 height 17
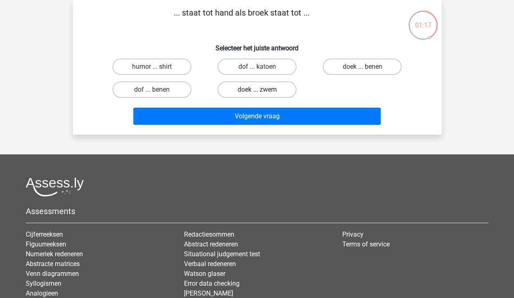
click at [267, 89] on label "doek ... zwem" at bounding box center [257, 89] width 79 height 16
click at [262, 90] on input "doek ... zwem" at bounding box center [259, 92] width 5 height 5
radio input "true"
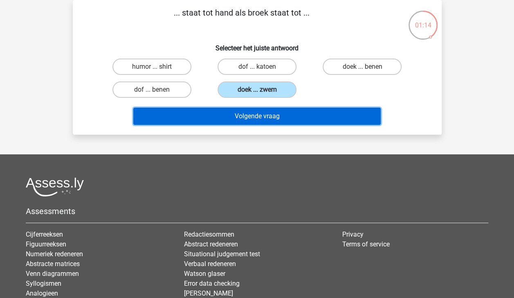
click at [279, 112] on button "Volgende vraag" at bounding box center [256, 116] width 247 height 17
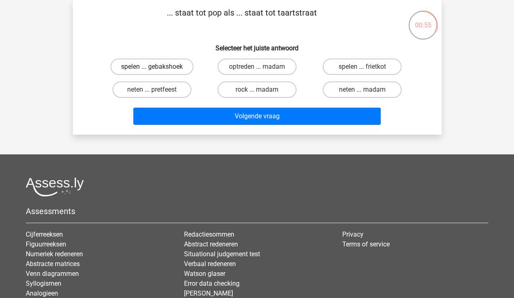
click at [183, 66] on label "spelen ... gebakshoek" at bounding box center [151, 66] width 83 height 16
click at [157, 67] on input "spelen ... gebakshoek" at bounding box center [154, 69] width 5 height 5
radio input "true"
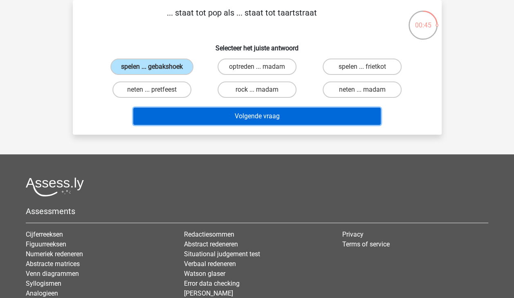
click at [245, 115] on button "Volgende vraag" at bounding box center [256, 116] width 247 height 17
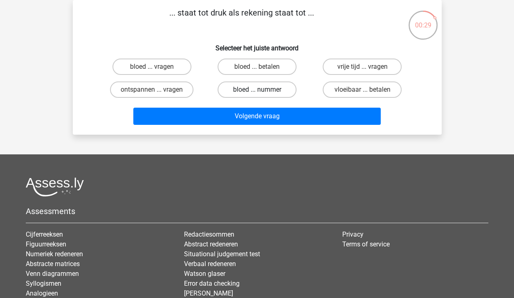
click at [254, 92] on label "bloed ... nummer" at bounding box center [257, 89] width 79 height 16
click at [257, 92] on input "bloed ... nummer" at bounding box center [259, 92] width 5 height 5
radio input "true"
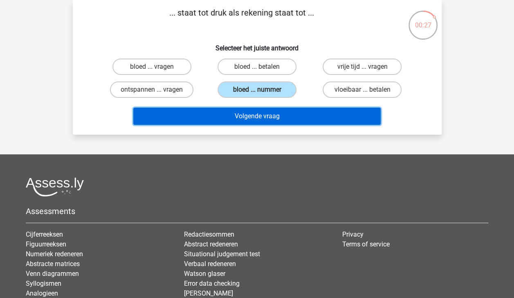
click at [263, 116] on button "Volgende vraag" at bounding box center [256, 116] width 247 height 17
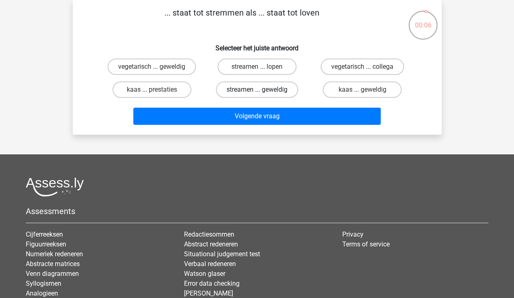
click at [268, 91] on label "streamen ... geweldig" at bounding box center [257, 89] width 82 height 16
click at [262, 91] on input "streamen ... geweldig" at bounding box center [259, 92] width 5 height 5
radio input "true"
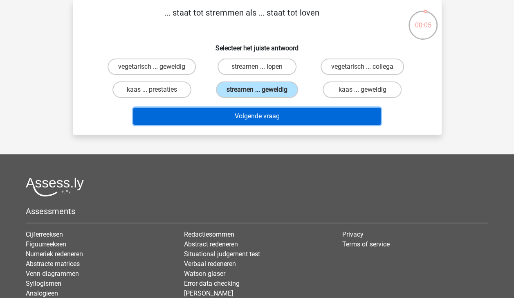
click at [275, 115] on button "Volgende vraag" at bounding box center [256, 116] width 247 height 17
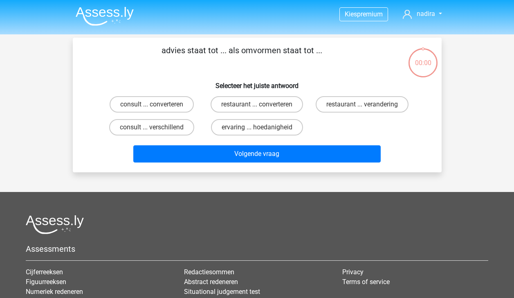
scroll to position [38, 0]
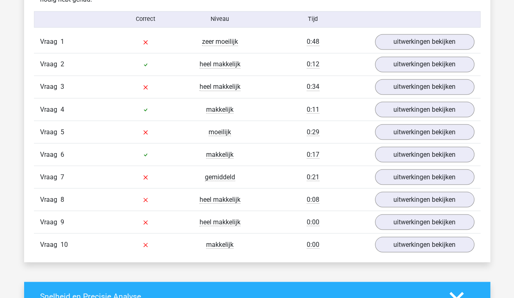
scroll to position [680, 0]
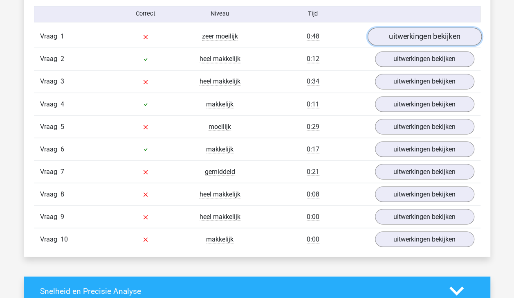
click at [450, 38] on link "uitwerkingen bekijken" at bounding box center [424, 36] width 114 height 18
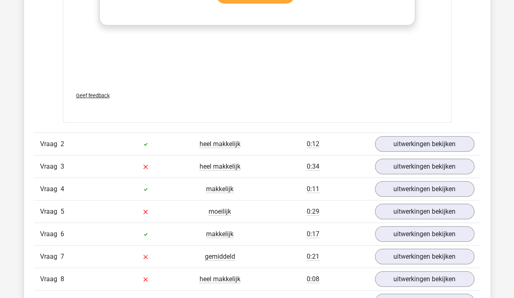
scroll to position [1013, 0]
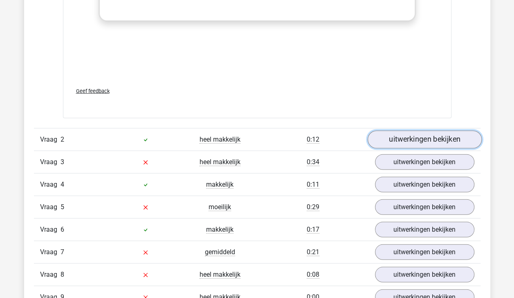
click at [447, 137] on link "uitwerkingen bekijken" at bounding box center [424, 139] width 114 height 18
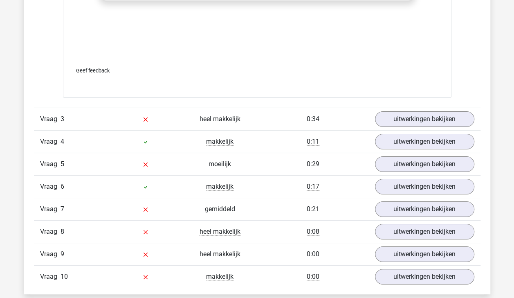
scroll to position [1496, 0]
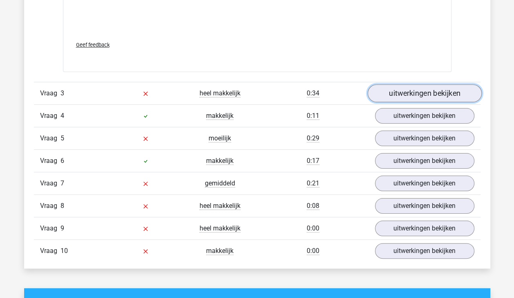
click at [428, 93] on link "uitwerkingen bekijken" at bounding box center [424, 94] width 114 height 18
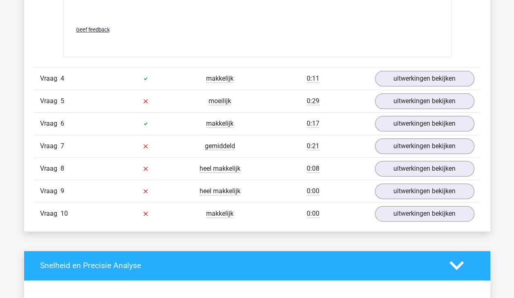
scroll to position [1959, 0]
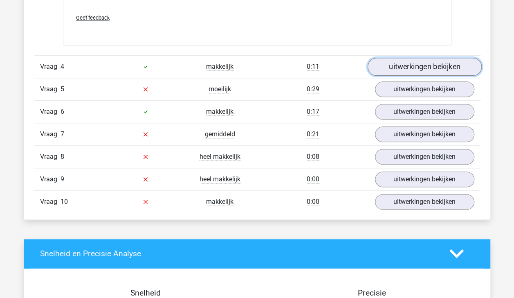
click at [440, 65] on link "uitwerkingen bekijken" at bounding box center [424, 67] width 114 height 18
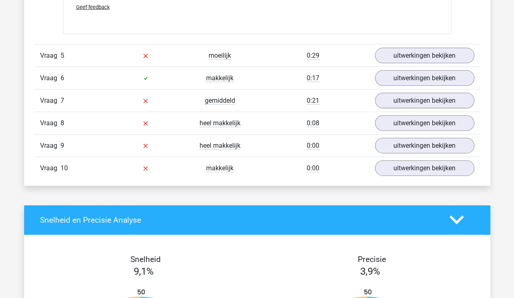
scroll to position [2404, 0]
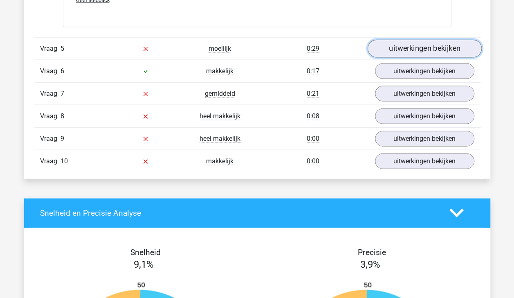
click at [422, 49] on link "uitwerkingen bekijken" at bounding box center [424, 49] width 114 height 18
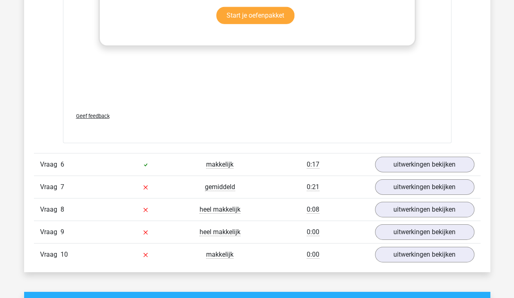
scroll to position [2728, 0]
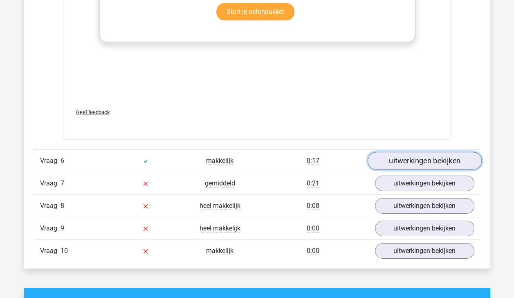
click at [446, 157] on link "uitwerkingen bekijken" at bounding box center [424, 161] width 114 height 18
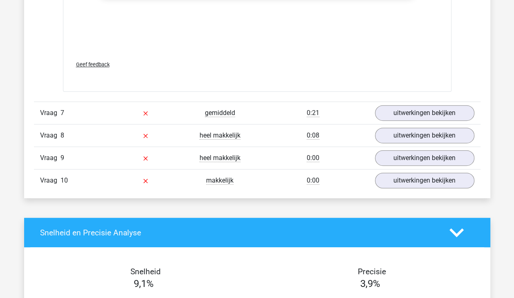
scroll to position [3254, 0]
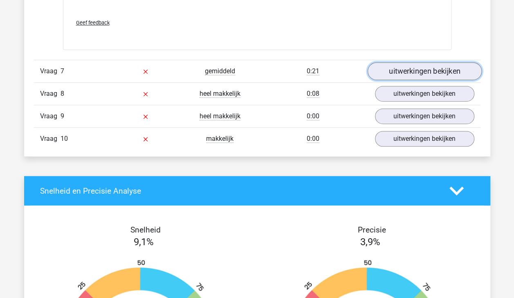
click at [428, 66] on link "uitwerkingen bekijken" at bounding box center [424, 71] width 114 height 18
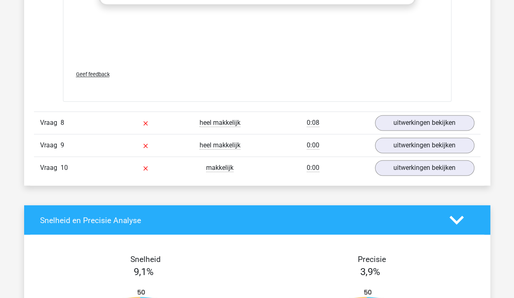
scroll to position [3648, 0]
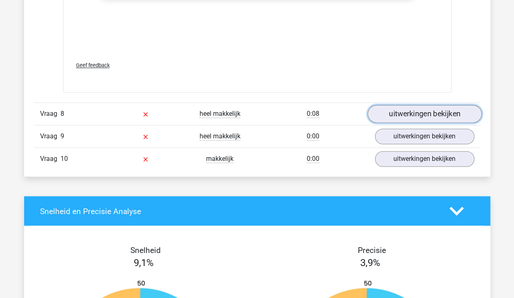
click at [440, 105] on link "uitwerkingen bekijken" at bounding box center [424, 114] width 114 height 18
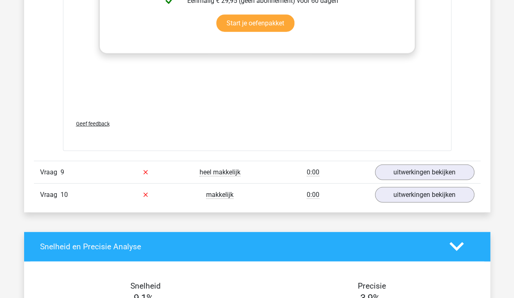
scroll to position [4037, 0]
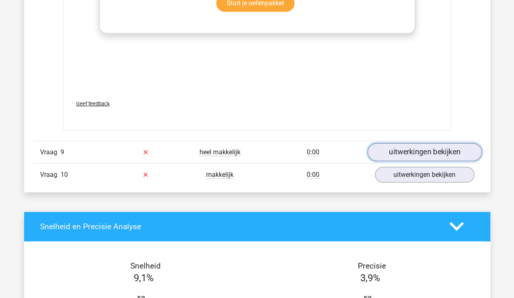
click at [445, 143] on link "uitwerkingen bekijken" at bounding box center [424, 152] width 114 height 18
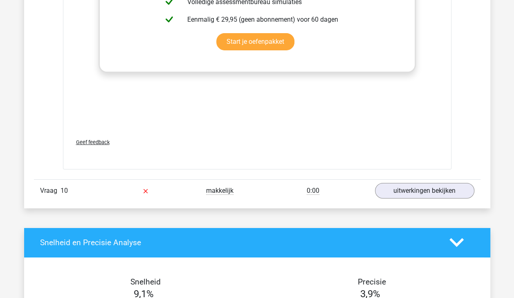
scroll to position [4451, 0]
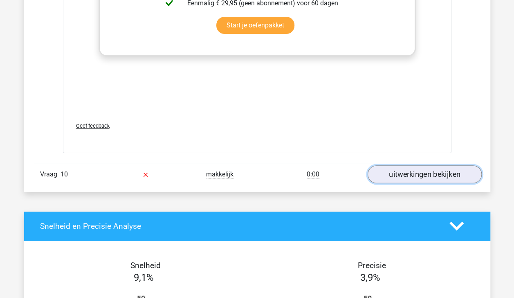
click at [445, 166] on link "uitwerkingen bekijken" at bounding box center [424, 174] width 114 height 18
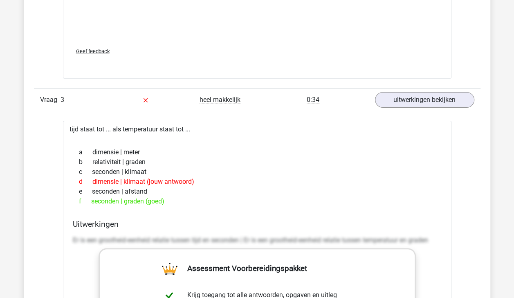
scroll to position [1431, 0]
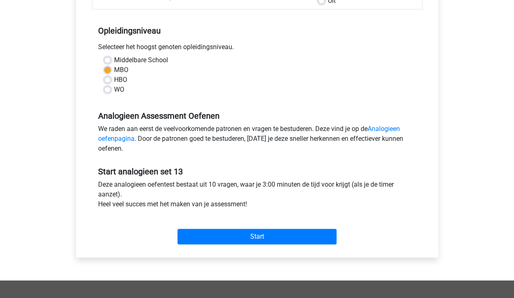
scroll to position [158, 0]
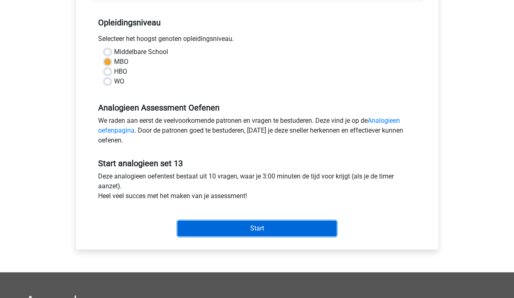
click at [303, 223] on input "Start" at bounding box center [256, 228] width 159 height 16
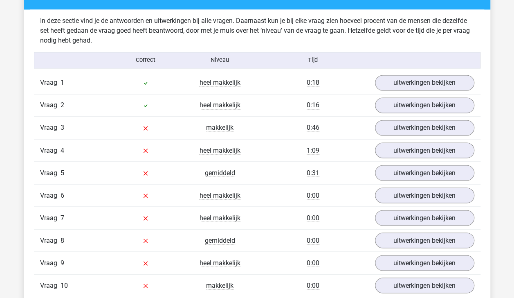
scroll to position [617, 0]
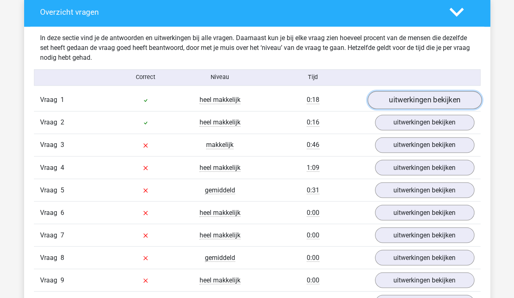
click at [448, 97] on link "uitwerkingen bekijken" at bounding box center [424, 100] width 114 height 18
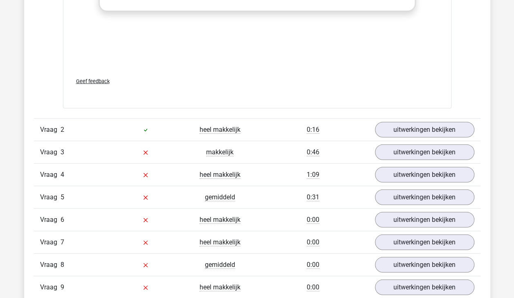
scroll to position [1027, 0]
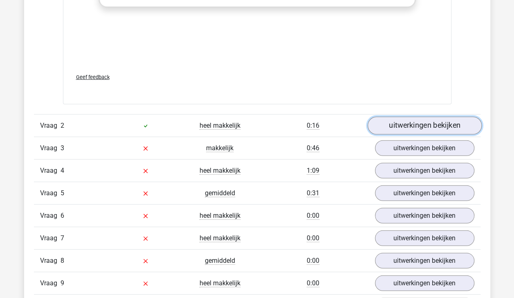
click at [434, 119] on link "uitwerkingen bekijken" at bounding box center [424, 126] width 114 height 18
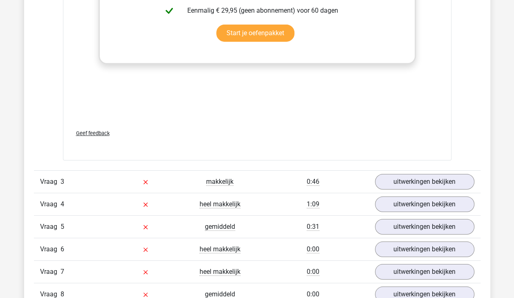
scroll to position [1426, 0]
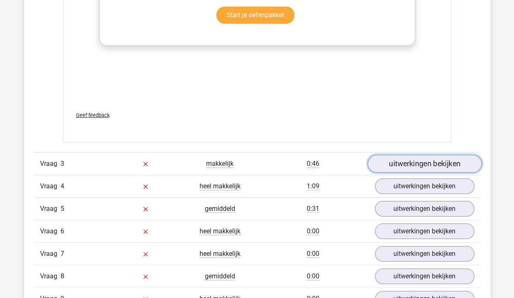
click at [454, 159] on link "uitwerkingen bekijken" at bounding box center [424, 164] width 114 height 18
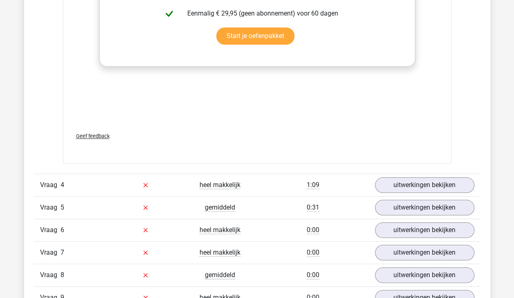
scroll to position [1883, 0]
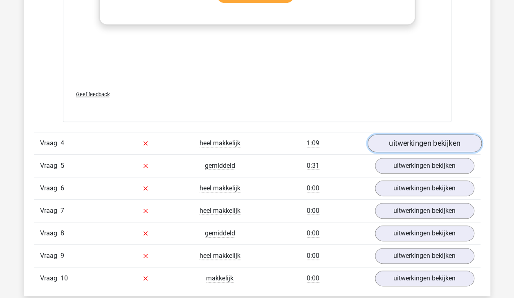
click at [443, 134] on link "uitwerkingen bekijken" at bounding box center [424, 143] width 114 height 18
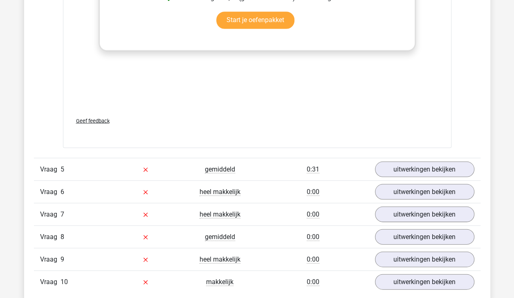
scroll to position [2287, 0]
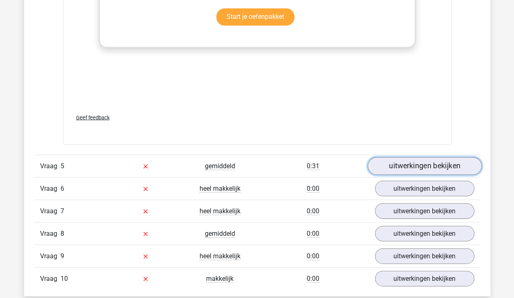
click at [445, 160] on link "uitwerkingen bekijken" at bounding box center [424, 166] width 114 height 18
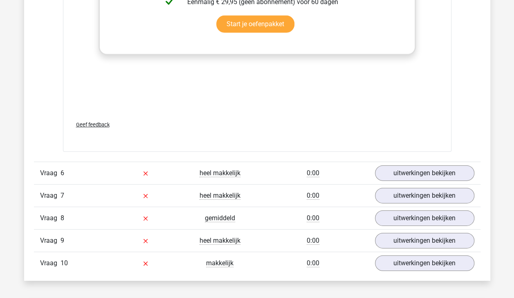
scroll to position [2760, 0]
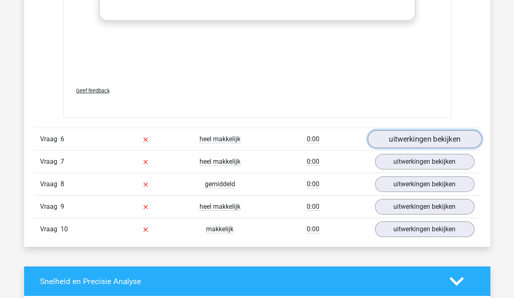
click at [434, 139] on link "uitwerkingen bekijken" at bounding box center [424, 139] width 114 height 18
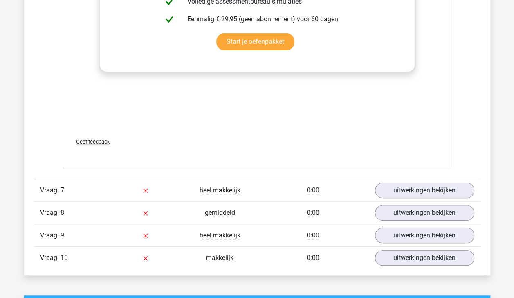
scroll to position [3157, 0]
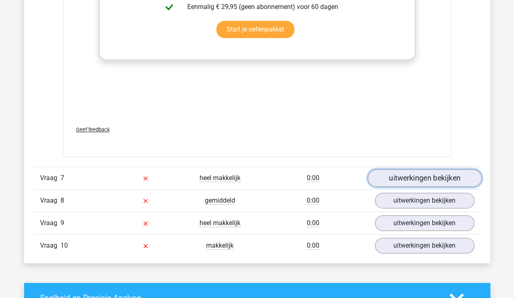
click at [450, 176] on link "uitwerkingen bekijken" at bounding box center [424, 178] width 114 height 18
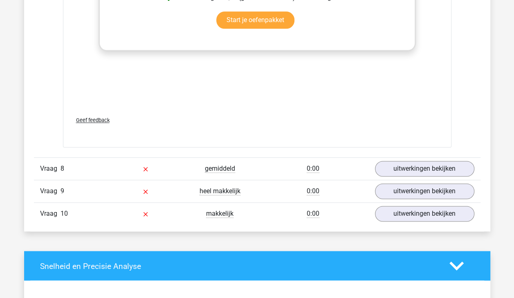
scroll to position [3612, 0]
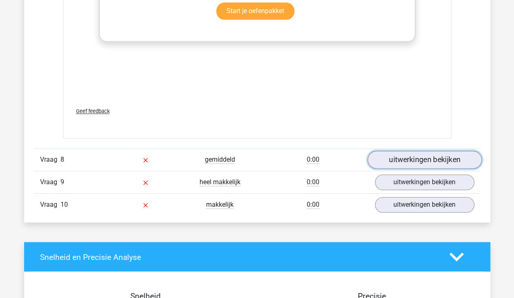
click at [438, 155] on link "uitwerkingen bekijken" at bounding box center [424, 160] width 114 height 18
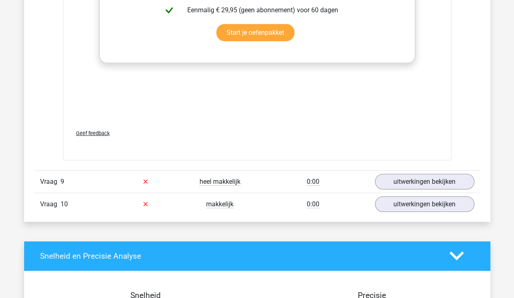
scroll to position [4052, 0]
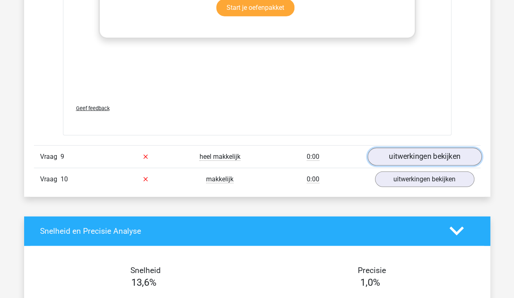
click at [454, 154] on link "uitwerkingen bekijken" at bounding box center [424, 157] width 114 height 18
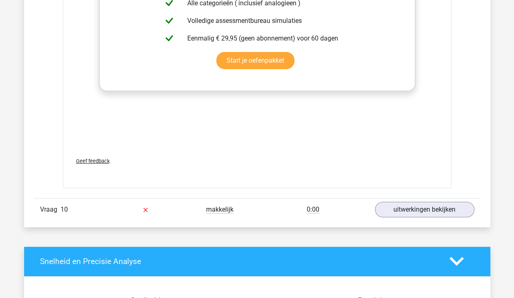
scroll to position [4451, 0]
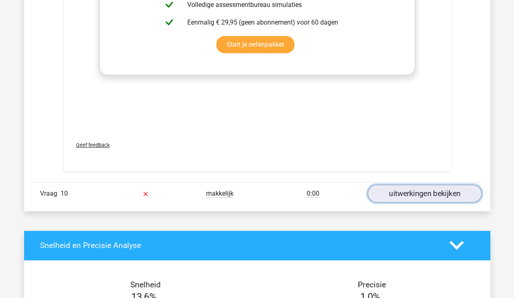
click at [448, 184] on link "uitwerkingen bekijken" at bounding box center [424, 193] width 114 height 18
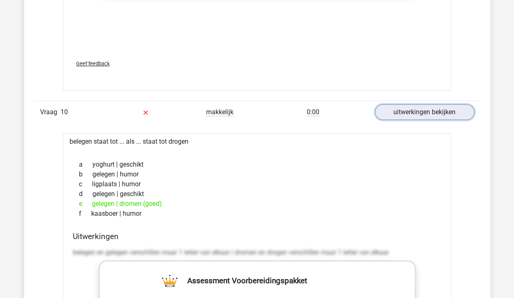
scroll to position [4538, 0]
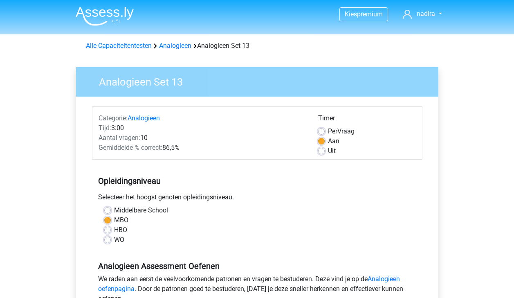
scroll to position [158, 0]
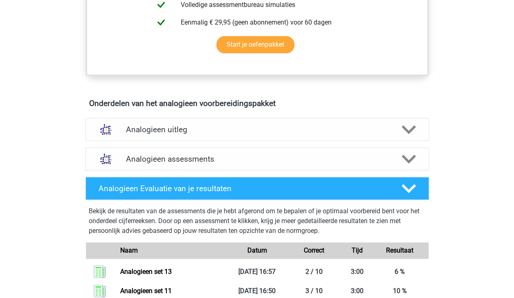
scroll to position [362, 0]
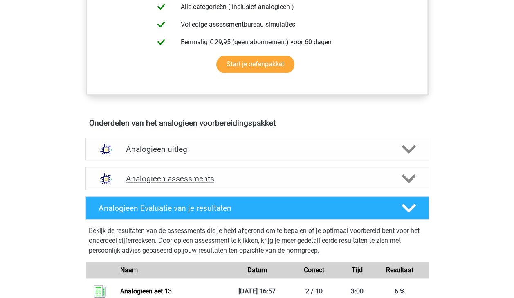
click at [407, 171] on icon at bounding box center [409, 178] width 14 height 14
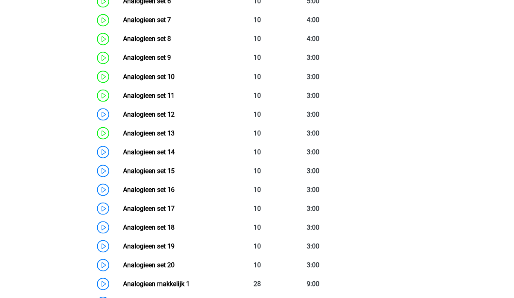
scroll to position [681, 0]
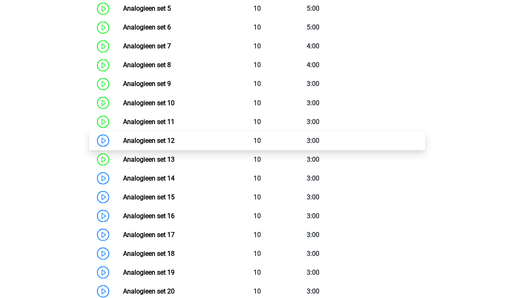
click at [168, 141] on link "Analogieen set 12" at bounding box center [149, 140] width 52 height 8
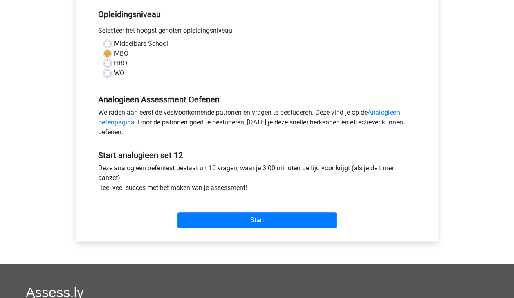
scroll to position [167, 0]
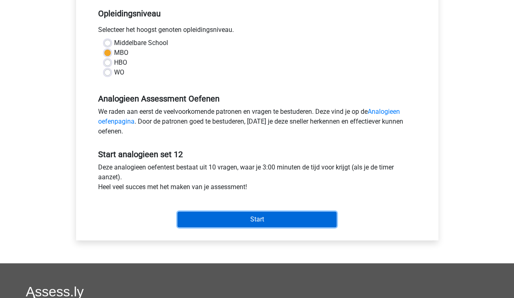
click at [284, 217] on input "Start" at bounding box center [256, 219] width 159 height 16
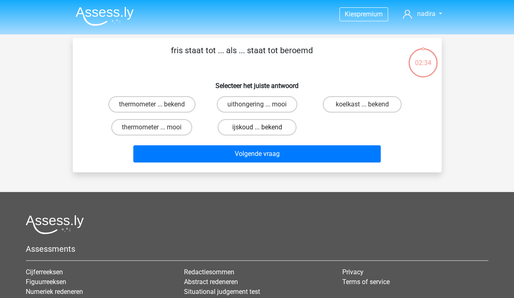
click at [276, 126] on label "ijskoud ... bekend" at bounding box center [257, 127] width 79 height 16
click at [262, 127] on input "ijskoud ... bekend" at bounding box center [259, 129] width 5 height 5
radio input "true"
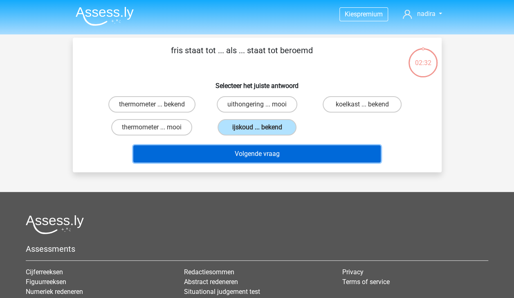
click at [288, 156] on button "Volgende vraag" at bounding box center [256, 153] width 247 height 17
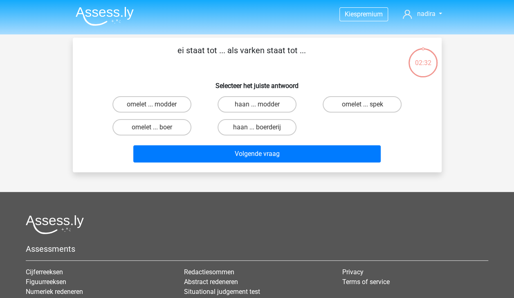
scroll to position [38, 0]
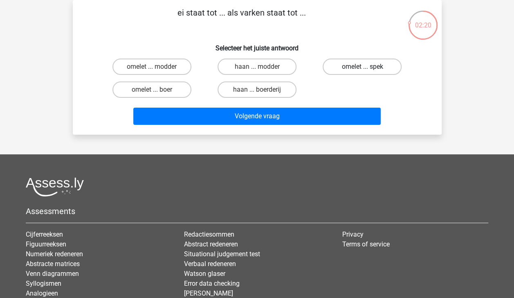
click at [368, 61] on label "omelet ... spek" at bounding box center [362, 66] width 79 height 16
click at [368, 67] on input "omelet ... spek" at bounding box center [364, 69] width 5 height 5
radio input "true"
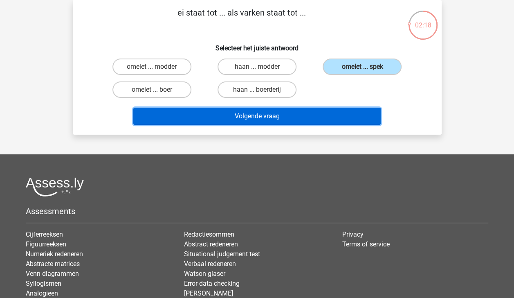
click at [353, 116] on button "Volgende vraag" at bounding box center [256, 116] width 247 height 17
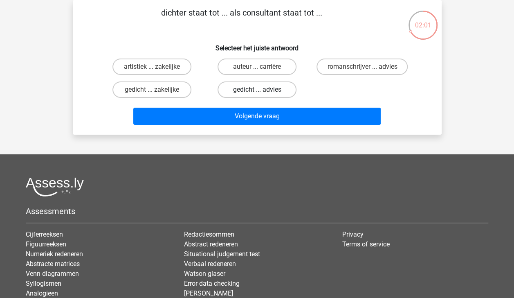
click at [281, 90] on label "gedicht ... advies" at bounding box center [257, 89] width 79 height 16
click at [262, 90] on input "gedicht ... advies" at bounding box center [259, 92] width 5 height 5
radio input "true"
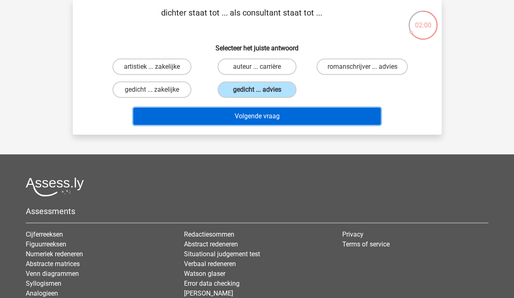
click at [290, 112] on button "Volgende vraag" at bounding box center [256, 116] width 247 height 17
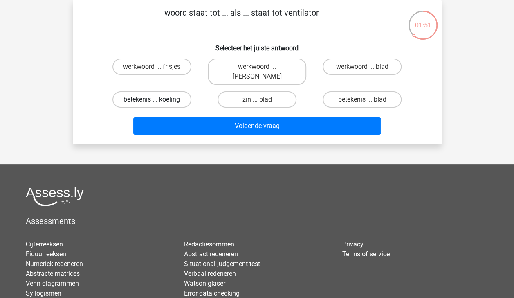
click at [165, 91] on label "betekenis ... koeling" at bounding box center [151, 99] width 79 height 16
click at [157, 99] on input "betekenis ... koeling" at bounding box center [154, 101] width 5 height 5
radio input "true"
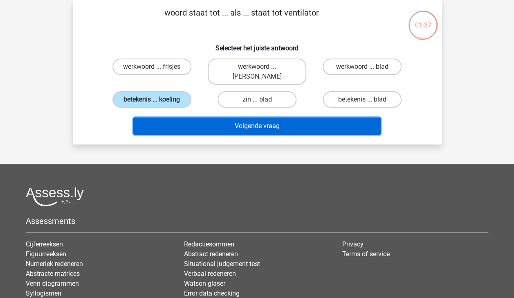
click at [203, 121] on button "Volgende vraag" at bounding box center [256, 125] width 247 height 17
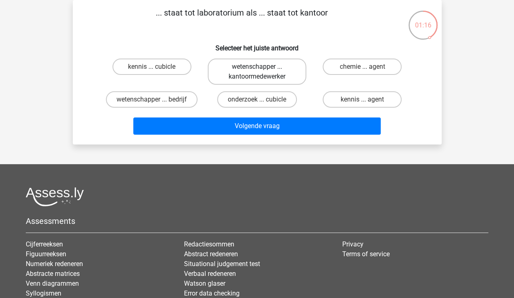
click at [229, 79] on label "wetenschapper ... kantoormedewerker" at bounding box center [257, 71] width 99 height 26
click at [257, 72] on input "wetenschapper ... kantoormedewerker" at bounding box center [259, 69] width 5 height 5
radio input "true"
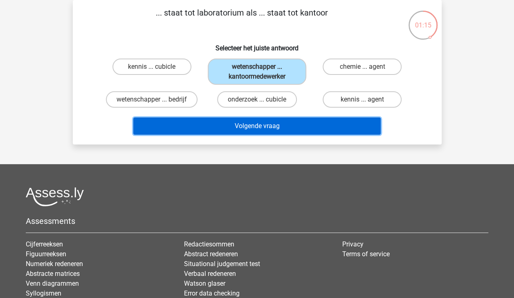
click at [252, 125] on button "Volgende vraag" at bounding box center [256, 125] width 247 height 17
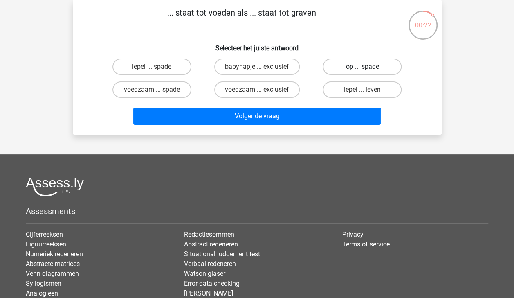
click at [347, 64] on label "op ... spade" at bounding box center [362, 66] width 79 height 16
click at [362, 67] on input "op ... spade" at bounding box center [364, 69] width 5 height 5
radio input "true"
click at [359, 86] on label "lepel ... leven" at bounding box center [362, 89] width 79 height 16
click at [362, 90] on input "lepel ... leven" at bounding box center [364, 92] width 5 height 5
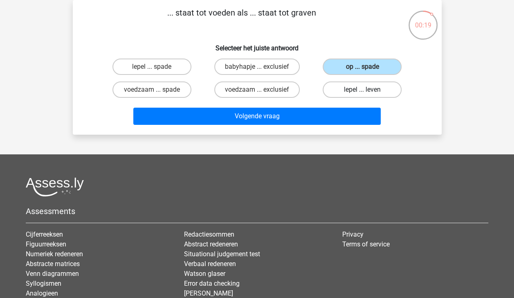
radio input "true"
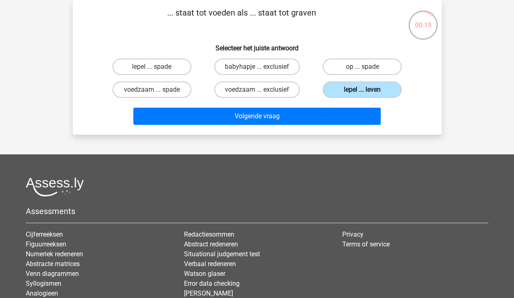
click at [359, 86] on label "lepel ... leven" at bounding box center [362, 89] width 79 height 16
click at [362, 90] on input "lepel ... leven" at bounding box center [364, 92] width 5 height 5
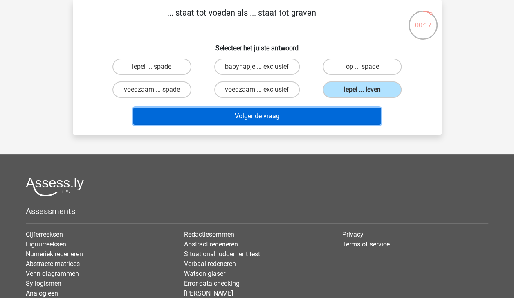
click at [346, 117] on button "Volgende vraag" at bounding box center [256, 116] width 247 height 17
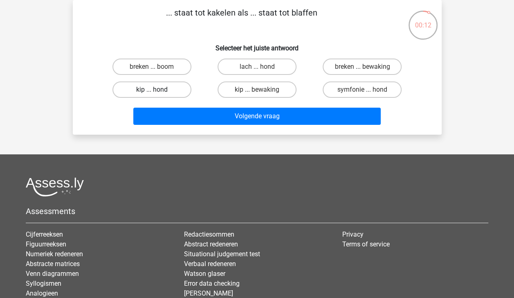
click at [173, 88] on label "kip ... hond" at bounding box center [151, 89] width 79 height 16
click at [157, 90] on input "kip ... hond" at bounding box center [154, 92] width 5 height 5
radio input "true"
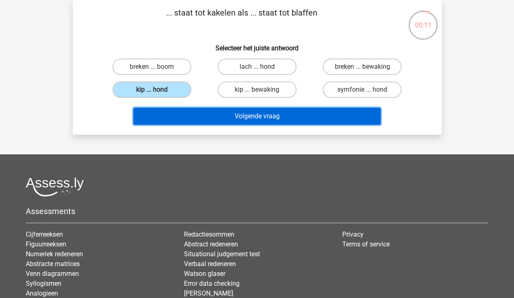
click at [219, 118] on button "Volgende vraag" at bounding box center [256, 116] width 247 height 17
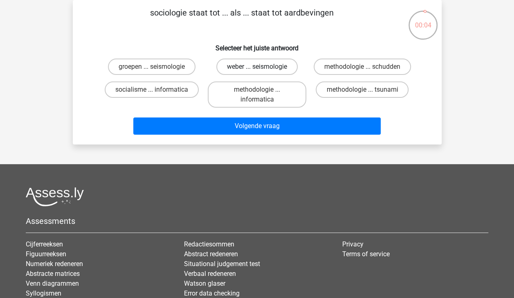
click at [276, 70] on label "weber ... seismologie" at bounding box center [256, 66] width 81 height 16
click at [262, 70] on input "weber ... seismologie" at bounding box center [259, 69] width 5 height 5
radio input "true"
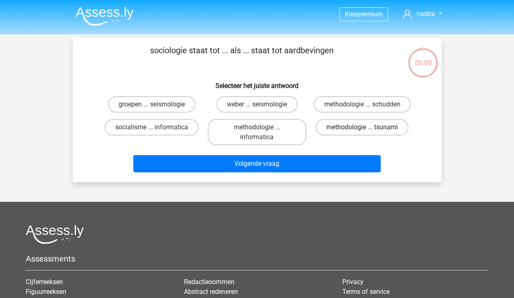
scroll to position [38, 0]
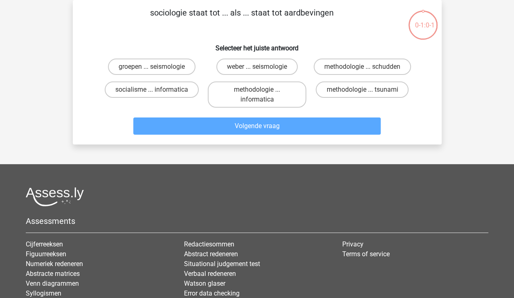
click at [363, 90] on input "methodologie ... tsunami" at bounding box center [364, 92] width 5 height 5
radio input "true"
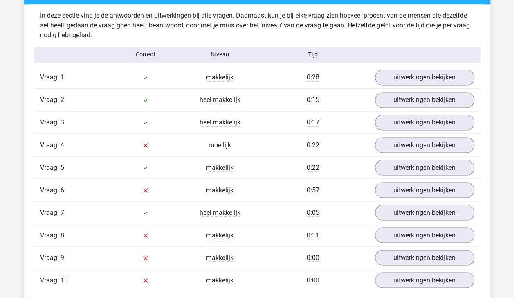
scroll to position [654, 0]
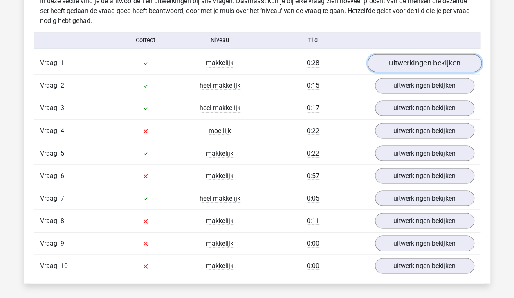
click at [429, 57] on link "uitwerkingen bekijken" at bounding box center [424, 63] width 114 height 18
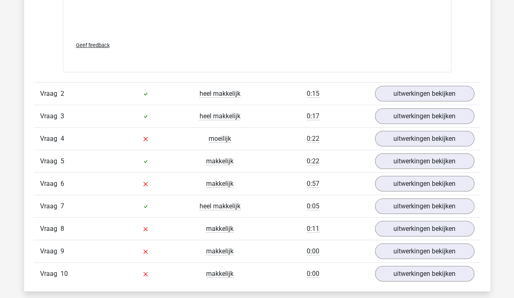
scroll to position [1067, 0]
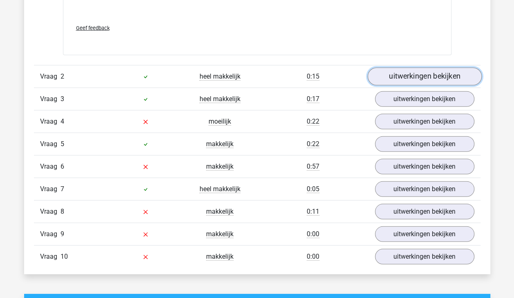
click at [440, 73] on link "uitwerkingen bekijken" at bounding box center [424, 76] width 114 height 18
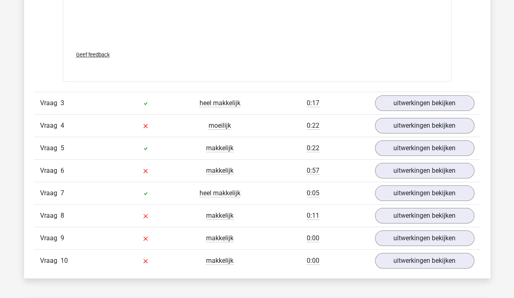
scroll to position [1500, 0]
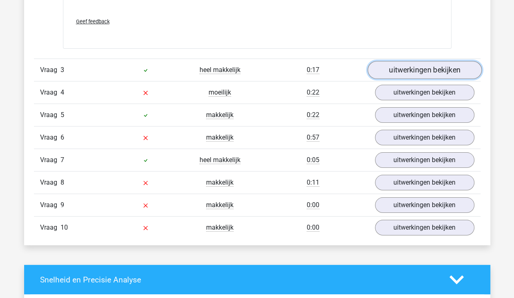
click at [457, 63] on link "uitwerkingen bekijken" at bounding box center [424, 70] width 114 height 18
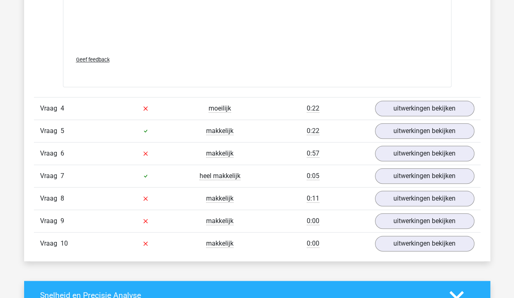
scroll to position [1906, 0]
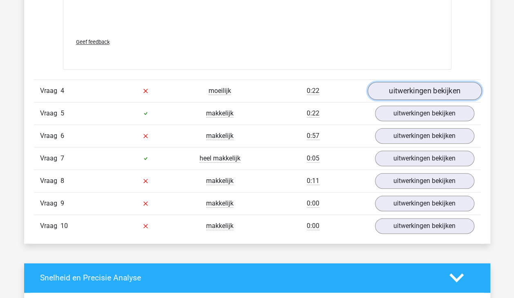
click at [425, 88] on link "uitwerkingen bekijken" at bounding box center [424, 91] width 114 height 18
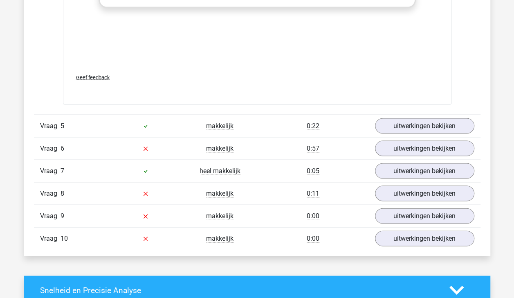
scroll to position [2314, 0]
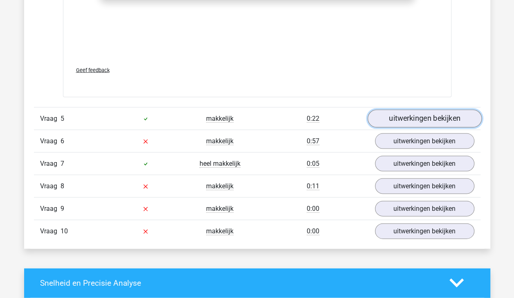
click at [430, 113] on link "uitwerkingen bekijken" at bounding box center [424, 119] width 114 height 18
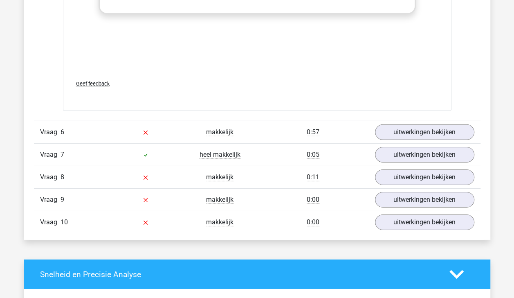
scroll to position [2781, 0]
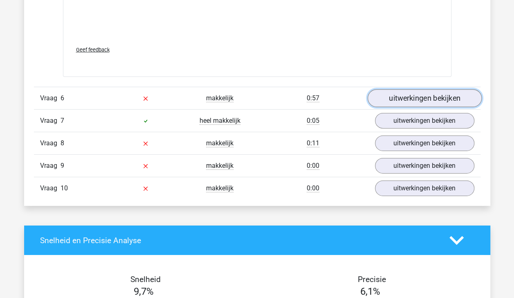
click at [425, 98] on link "uitwerkingen bekijken" at bounding box center [424, 98] width 114 height 18
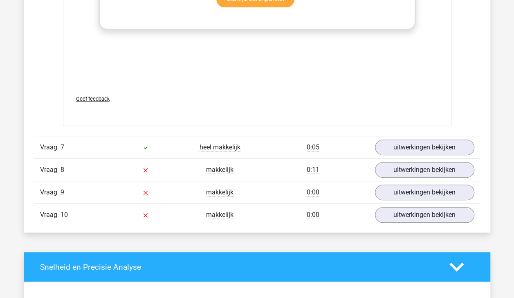
scroll to position [3218, 0]
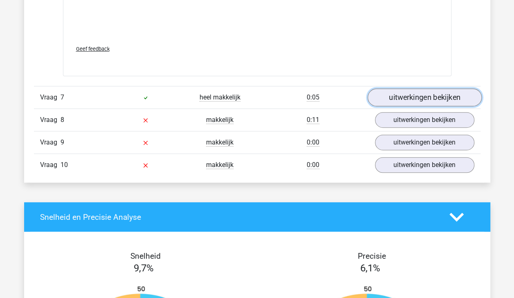
click at [445, 96] on link "uitwerkingen bekijken" at bounding box center [424, 97] width 114 height 18
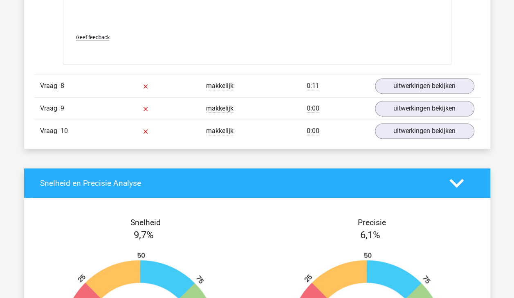
scroll to position [3698, 0]
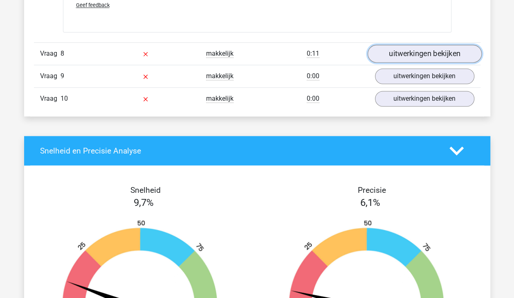
click at [450, 52] on link "uitwerkingen bekijken" at bounding box center [424, 54] width 114 height 18
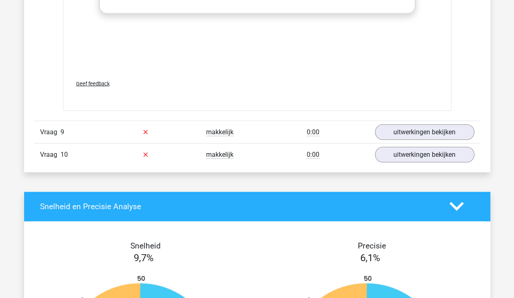
scroll to position [4052, 0]
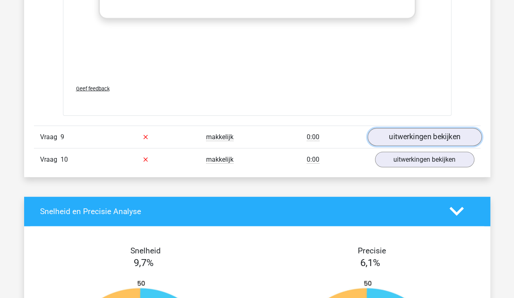
click at [445, 128] on link "uitwerkingen bekijken" at bounding box center [424, 137] width 114 height 18
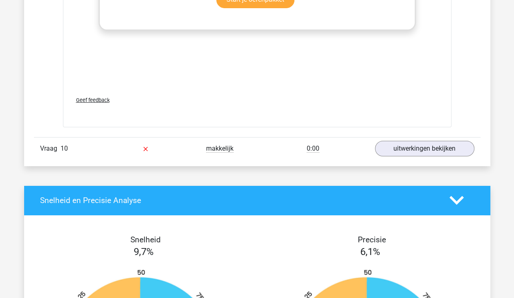
scroll to position [4509, 0]
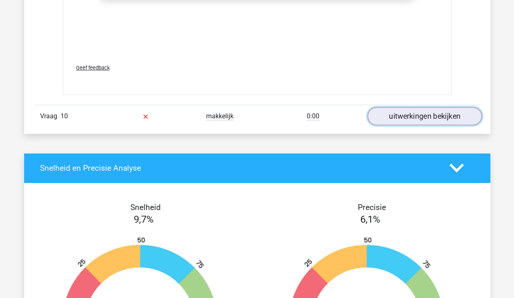
click at [433, 107] on link "uitwerkingen bekijken" at bounding box center [424, 116] width 114 height 18
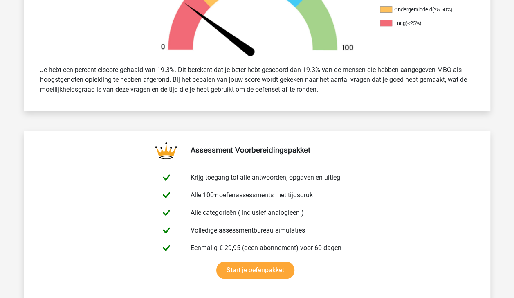
scroll to position [0, 0]
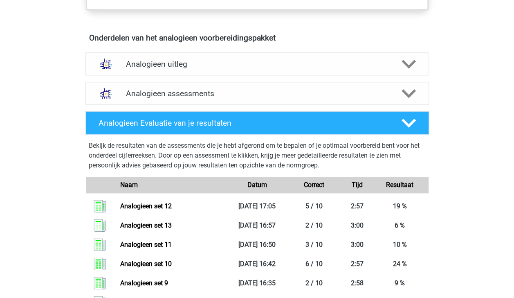
scroll to position [444, 0]
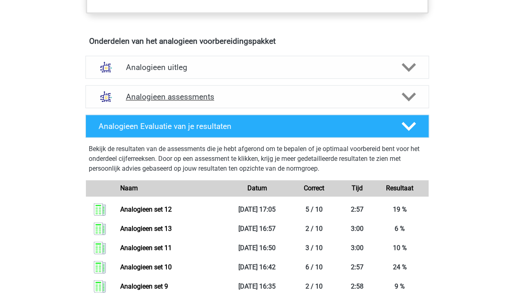
click at [408, 92] on icon at bounding box center [409, 97] width 14 height 14
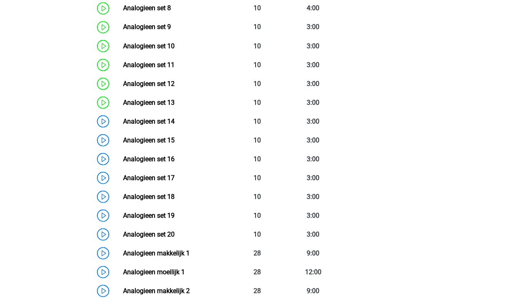
scroll to position [742, 0]
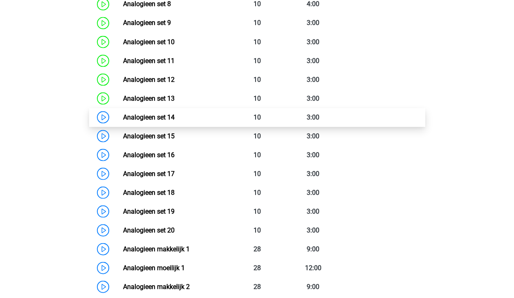
click at [175, 115] on link "Analogieen set 14" at bounding box center [149, 117] width 52 height 8
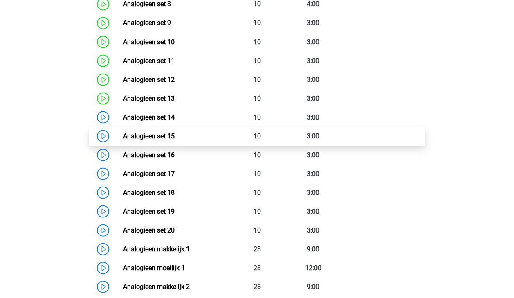
click at [133, 133] on link "Analogieen set 15" at bounding box center [149, 136] width 52 height 8
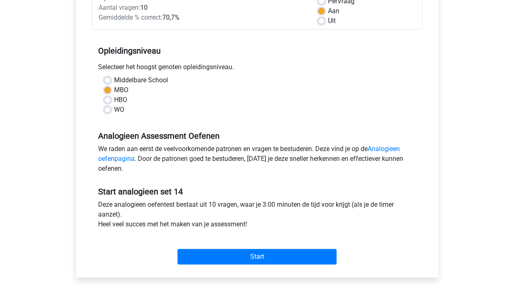
scroll to position [155, 0]
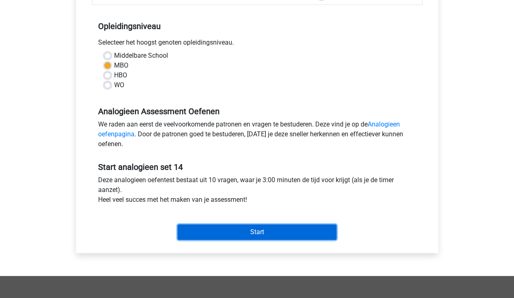
click at [304, 224] on input "Start" at bounding box center [256, 232] width 159 height 16
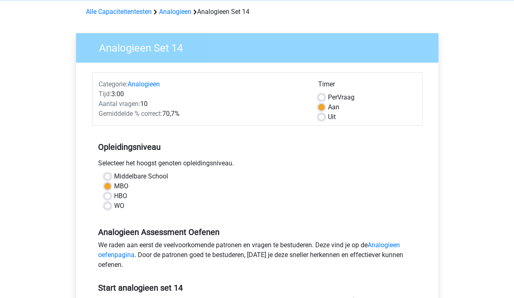
scroll to position [30, 0]
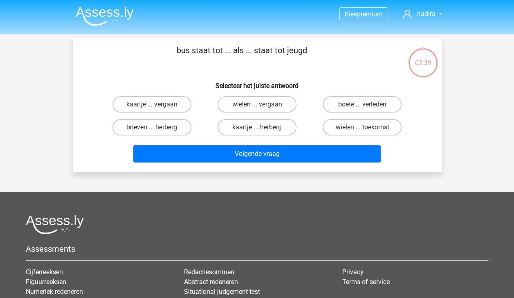
click at [166, 128] on label "brieven ... herberg" at bounding box center [151, 127] width 79 height 16
click at [157, 128] on input "brieven ... herberg" at bounding box center [154, 129] width 5 height 5
radio input "true"
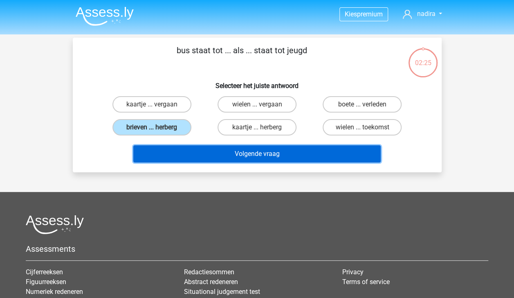
click at [267, 151] on button "Volgende vraag" at bounding box center [256, 153] width 247 height 17
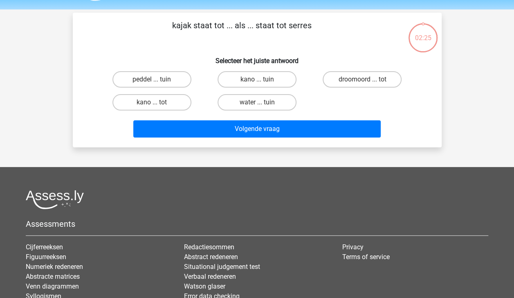
scroll to position [38, 0]
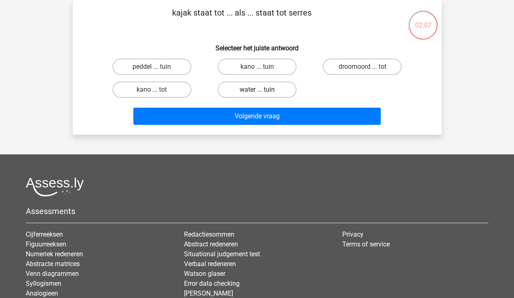
click at [252, 92] on label "water ... tuin" at bounding box center [257, 89] width 79 height 16
click at [257, 92] on input "water ... tuin" at bounding box center [259, 92] width 5 height 5
radio input "true"
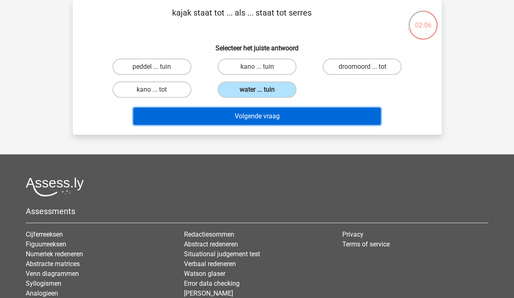
click at [265, 119] on button "Volgende vraag" at bounding box center [256, 116] width 247 height 17
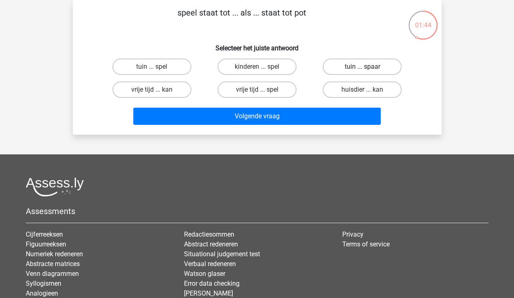
click at [354, 63] on label "tuin ... spaar" at bounding box center [362, 66] width 79 height 16
click at [362, 67] on input "tuin ... spaar" at bounding box center [364, 69] width 5 height 5
radio input "true"
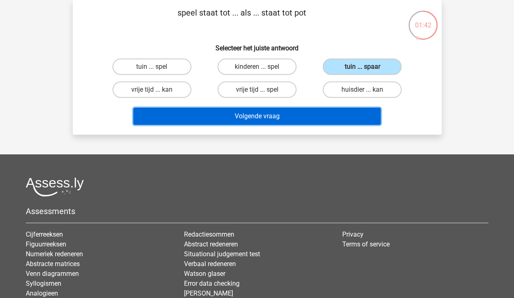
click at [341, 117] on button "Volgende vraag" at bounding box center [256, 116] width 247 height 17
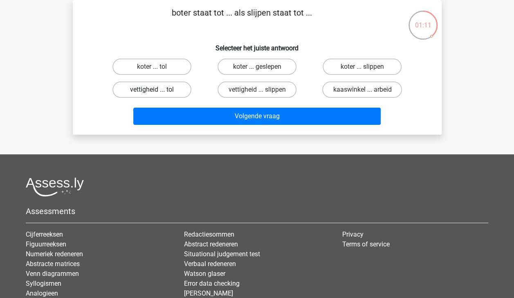
click at [181, 88] on label "vettigheid ... tol" at bounding box center [151, 89] width 79 height 16
click at [157, 90] on input "vettigheid ... tol" at bounding box center [154, 92] width 5 height 5
radio input "true"
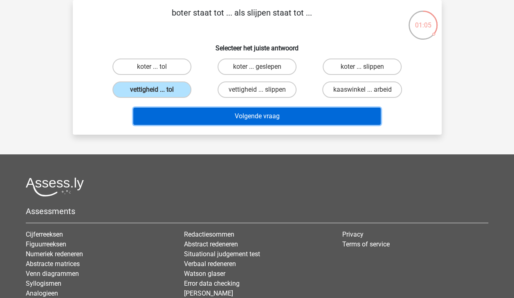
click at [217, 119] on button "Volgende vraag" at bounding box center [256, 116] width 247 height 17
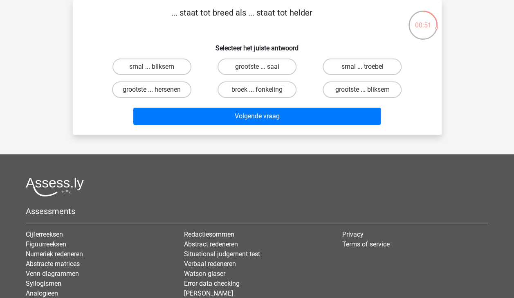
click at [355, 67] on label "smal ... troebel" at bounding box center [362, 66] width 79 height 16
click at [362, 67] on input "smal ... troebel" at bounding box center [364, 69] width 5 height 5
radio input "true"
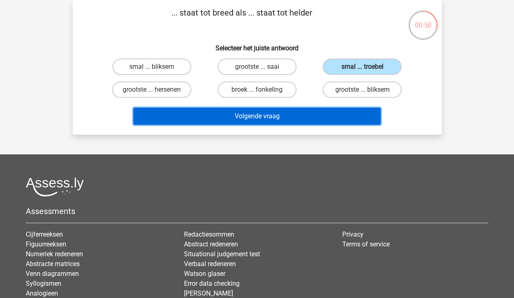
click at [349, 112] on button "Volgende vraag" at bounding box center [256, 116] width 247 height 17
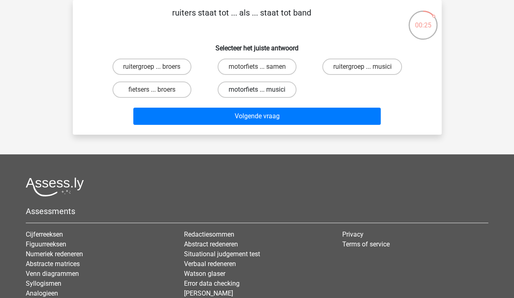
click at [283, 91] on label "motorfiets ... musici" at bounding box center [257, 89] width 79 height 16
click at [262, 91] on input "motorfiets ... musici" at bounding box center [259, 92] width 5 height 5
radio input "true"
click at [358, 66] on label "ruitergroep ... musici" at bounding box center [362, 66] width 80 height 16
click at [362, 67] on input "ruitergroep ... musici" at bounding box center [364, 69] width 5 height 5
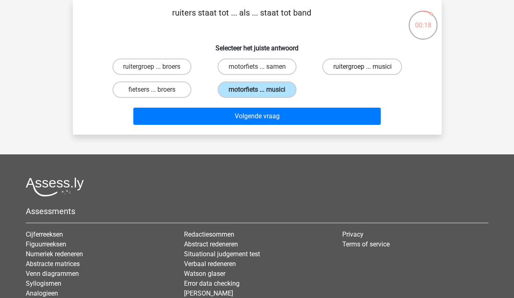
radio input "true"
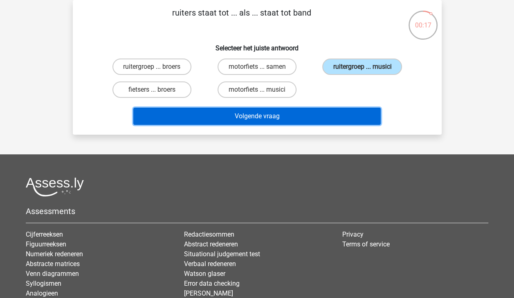
click at [346, 119] on button "Volgende vraag" at bounding box center [256, 116] width 247 height 17
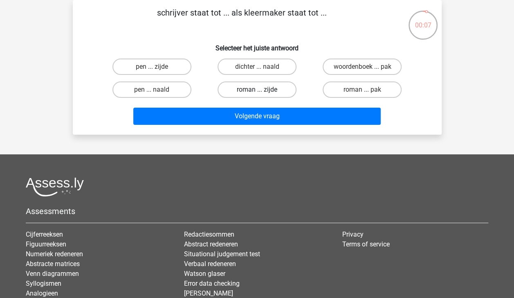
click at [283, 89] on label "roman ... zijde" at bounding box center [257, 89] width 79 height 16
click at [262, 90] on input "roman ... zijde" at bounding box center [259, 92] width 5 height 5
radio input "true"
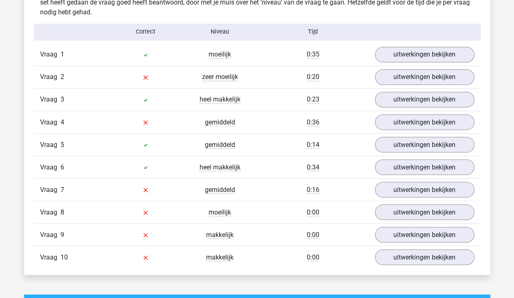
scroll to position [666, 0]
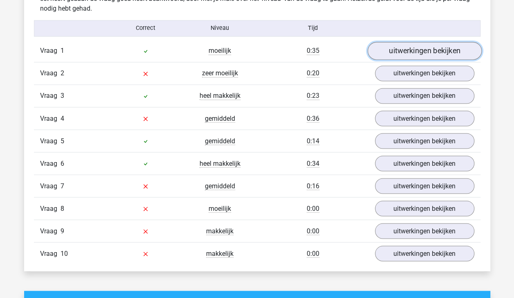
click at [447, 54] on link "uitwerkingen bekijken" at bounding box center [424, 51] width 114 height 18
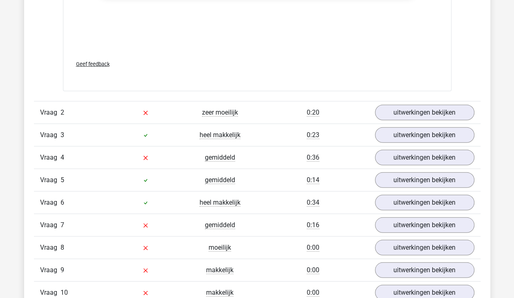
scroll to position [1061, 0]
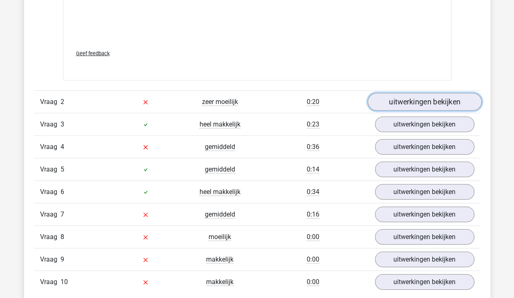
click at [443, 99] on link "uitwerkingen bekijken" at bounding box center [424, 102] width 114 height 18
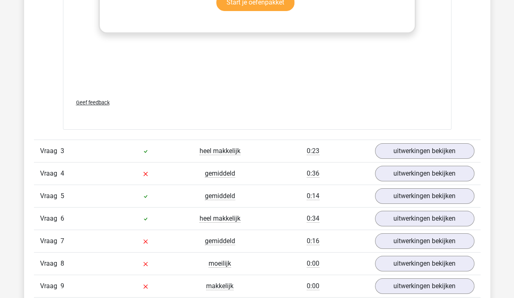
scroll to position [1451, 0]
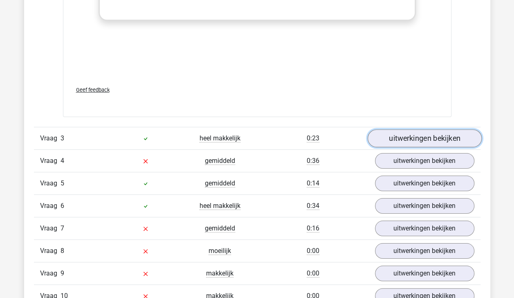
click at [438, 131] on link "uitwerkingen bekijken" at bounding box center [424, 139] width 114 height 18
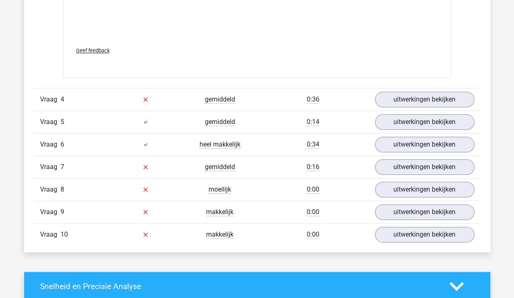
scroll to position [1944, 0]
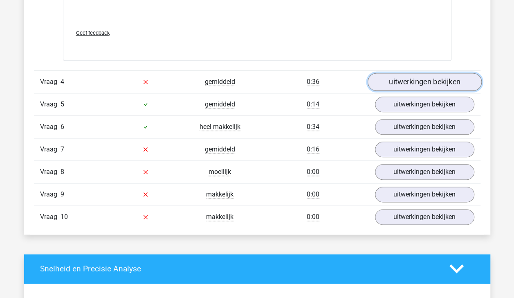
click at [430, 78] on link "uitwerkingen bekijken" at bounding box center [424, 82] width 114 height 18
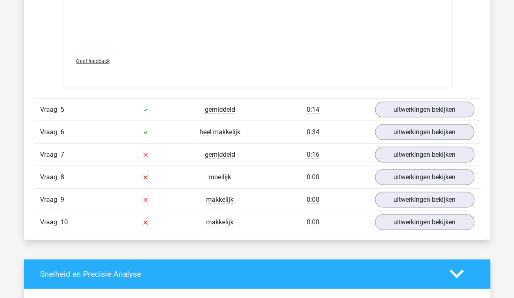
scroll to position [2360, 0]
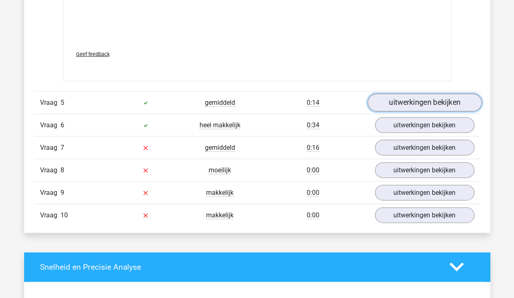
click at [464, 102] on link "uitwerkingen bekijken" at bounding box center [424, 103] width 114 height 18
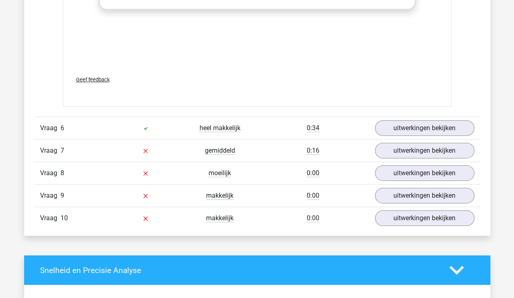
scroll to position [2800, 0]
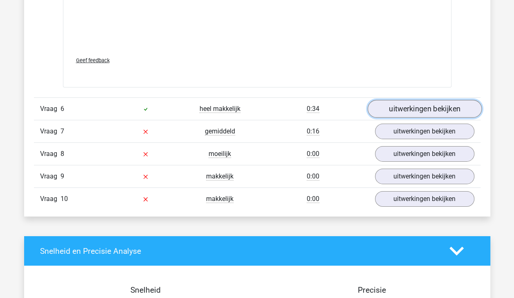
click at [457, 100] on link "uitwerkingen bekijken" at bounding box center [424, 109] width 114 height 18
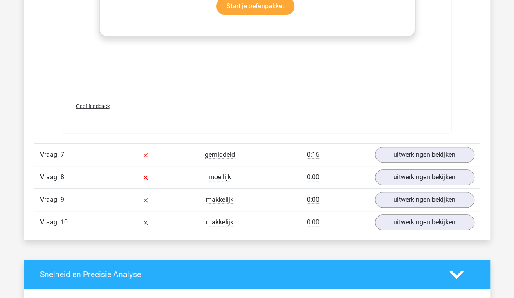
scroll to position [3185, 0]
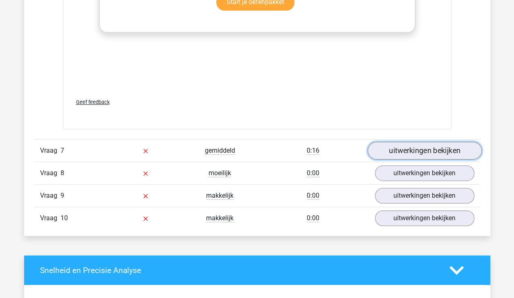
click at [455, 149] on link "uitwerkingen bekijken" at bounding box center [424, 151] width 114 height 18
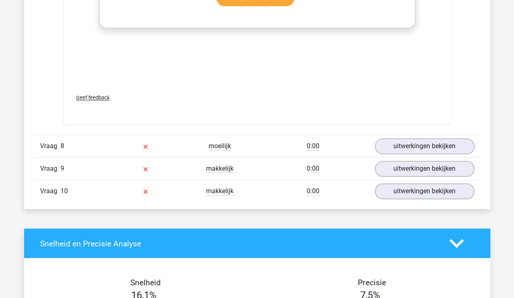
scroll to position [3630, 0]
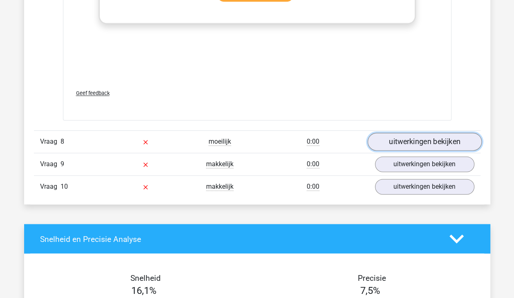
click at [457, 137] on link "uitwerkingen bekijken" at bounding box center [424, 142] width 114 height 18
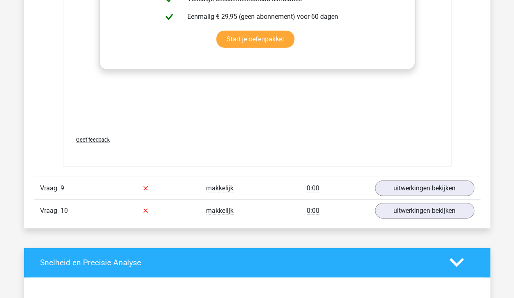
scroll to position [4055, 0]
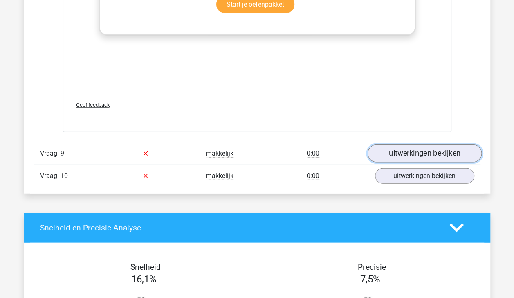
click at [464, 144] on link "uitwerkingen bekijken" at bounding box center [424, 153] width 114 height 18
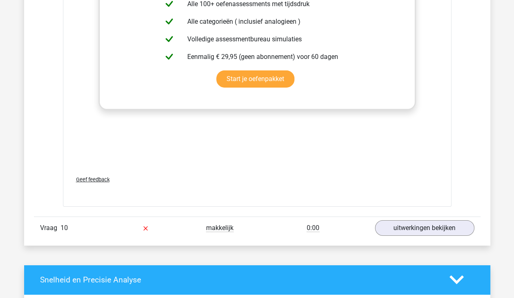
scroll to position [4433, 0]
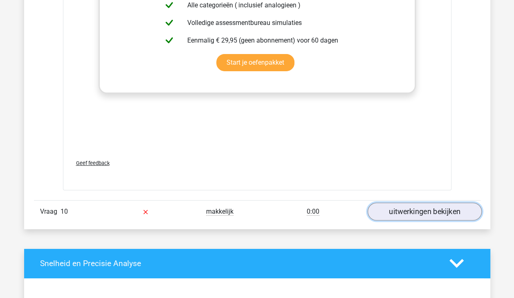
click at [459, 202] on link "uitwerkingen bekijken" at bounding box center [424, 211] width 114 height 18
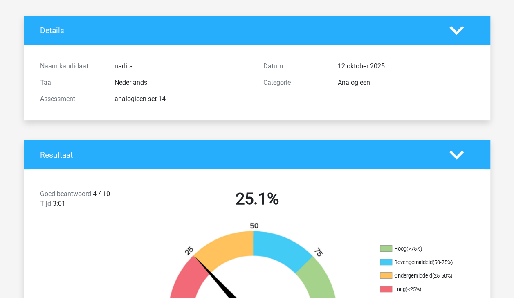
scroll to position [0, 0]
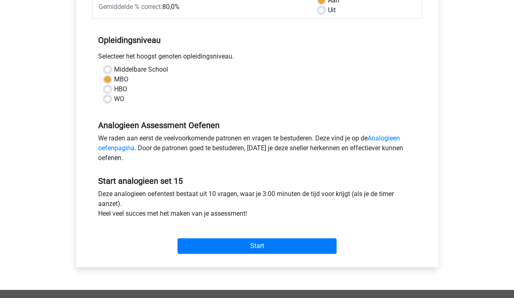
scroll to position [144, 0]
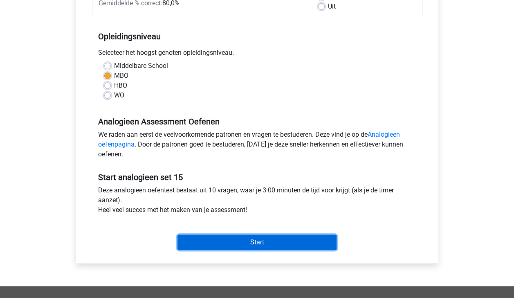
click at [295, 244] on input "Start" at bounding box center [256, 242] width 159 height 16
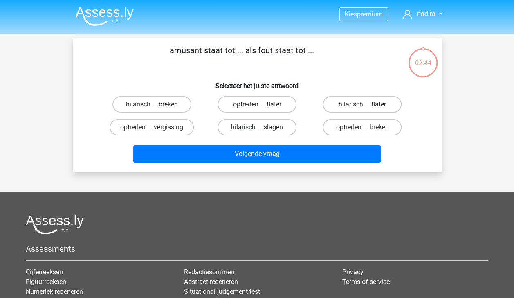
click at [241, 125] on label "hilarisch ... slagen" at bounding box center [257, 127] width 79 height 16
click at [257, 127] on input "hilarisch ... slagen" at bounding box center [259, 129] width 5 height 5
radio input "true"
click at [341, 105] on label "hilarisch ... flater" at bounding box center [362, 104] width 79 height 16
click at [362, 105] on input "hilarisch ... flater" at bounding box center [364, 106] width 5 height 5
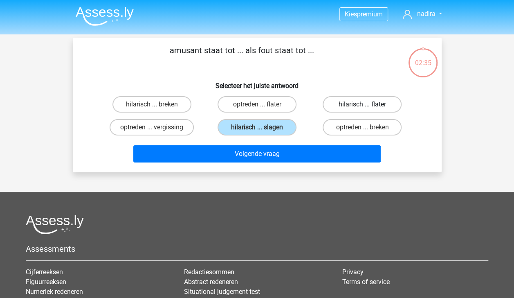
radio input "true"
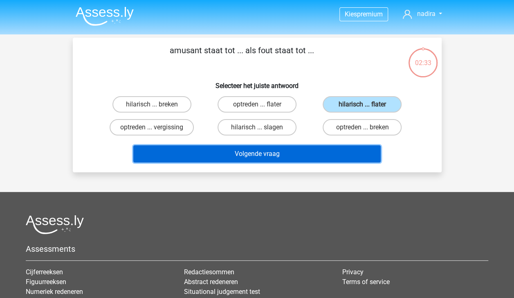
click at [330, 155] on button "Volgende vraag" at bounding box center [256, 153] width 247 height 17
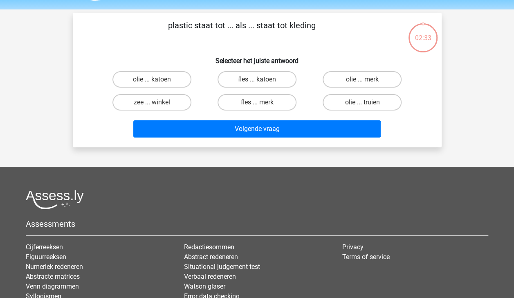
scroll to position [38, 0]
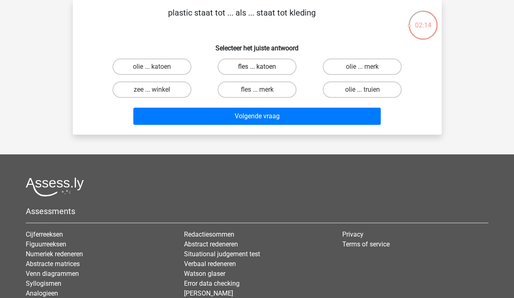
click at [272, 65] on label "fles ... katoen" at bounding box center [257, 66] width 79 height 16
click at [262, 67] on input "fles ... katoen" at bounding box center [259, 69] width 5 height 5
radio input "true"
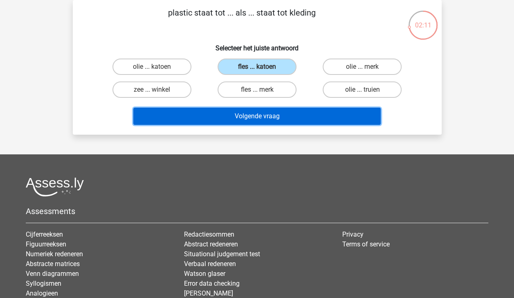
click at [286, 115] on button "Volgende vraag" at bounding box center [256, 116] width 247 height 17
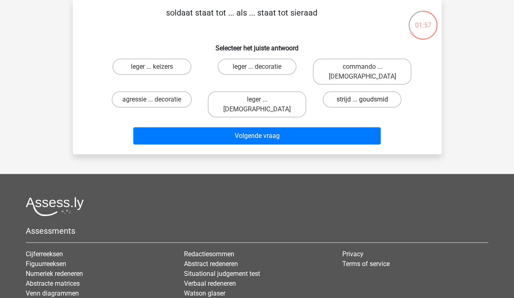
click at [344, 91] on label "strijd ... goudsmid" at bounding box center [362, 99] width 79 height 16
click at [362, 99] on input "strijd ... goudsmid" at bounding box center [364, 101] width 5 height 5
radio input "true"
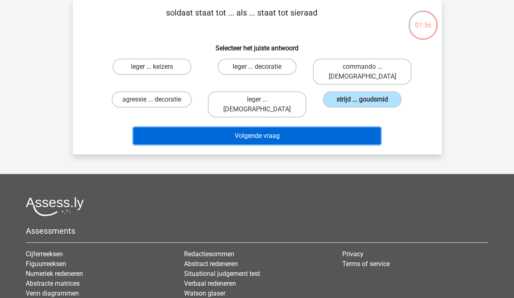
click at [342, 127] on button "Volgende vraag" at bounding box center [256, 135] width 247 height 17
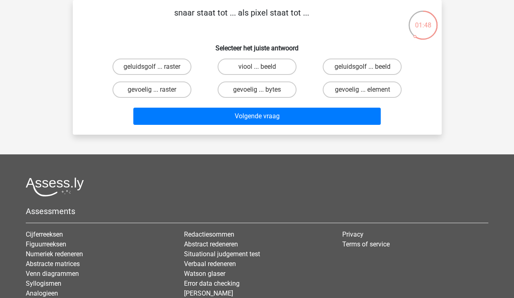
click at [261, 69] on input "viool ... beeld" at bounding box center [259, 69] width 5 height 5
radio input "true"
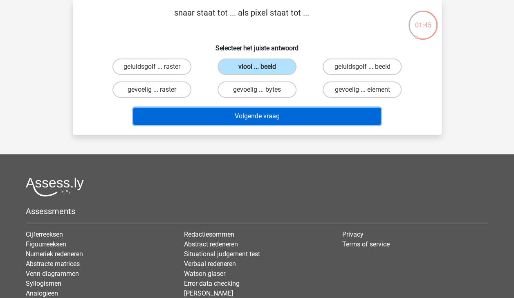
click at [283, 113] on button "Volgende vraag" at bounding box center [256, 116] width 247 height 17
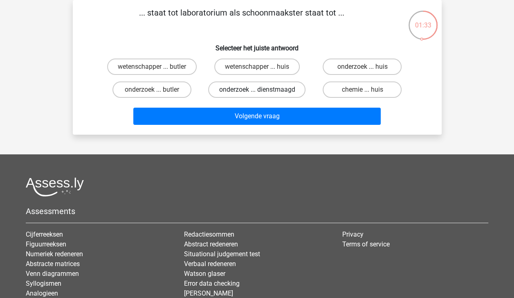
click at [256, 91] on label "onderzoek ... dienstmaagd" at bounding box center [256, 89] width 97 height 16
click at [257, 91] on input "onderzoek ... dienstmaagd" at bounding box center [259, 92] width 5 height 5
radio input "true"
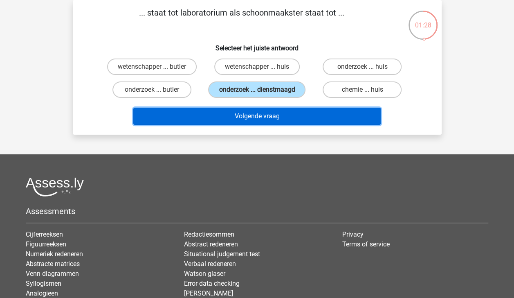
click at [294, 123] on button "Volgende vraag" at bounding box center [256, 116] width 247 height 17
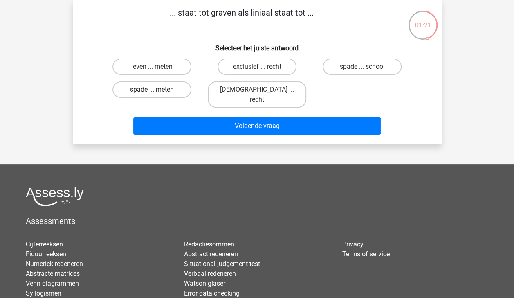
click at [175, 92] on label "spade ... meten" at bounding box center [151, 89] width 79 height 16
click at [157, 92] on input "spade ... meten" at bounding box center [154, 92] width 5 height 5
radio input "true"
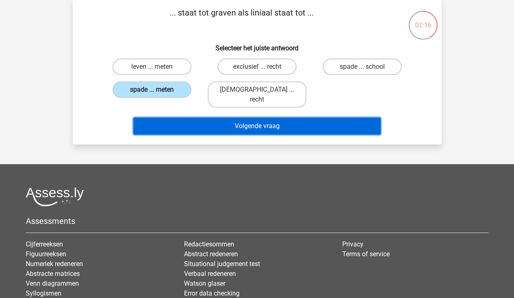
click at [257, 117] on button "Volgende vraag" at bounding box center [256, 125] width 247 height 17
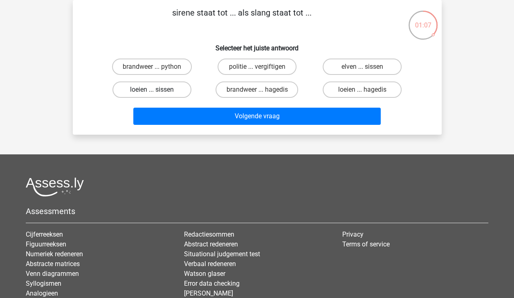
click at [169, 88] on label "loeien ... sissen" at bounding box center [151, 89] width 79 height 16
click at [157, 90] on input "loeien ... sissen" at bounding box center [154, 92] width 5 height 5
radio input "true"
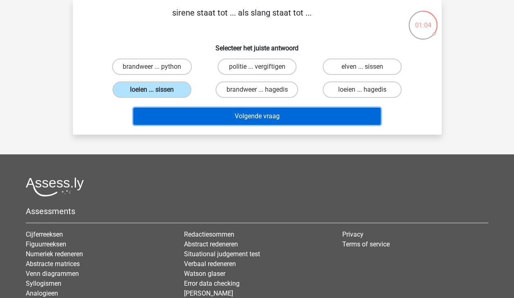
click at [218, 115] on button "Volgende vraag" at bounding box center [256, 116] width 247 height 17
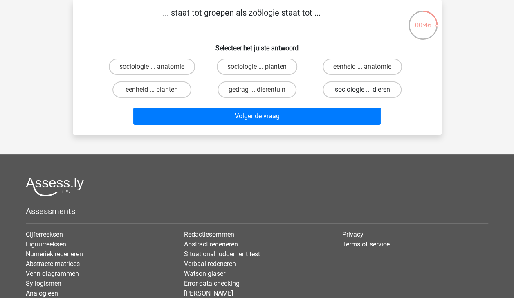
click at [359, 90] on label "sociologie ... dieren" at bounding box center [362, 89] width 79 height 16
click at [362, 90] on input "sociologie ... dieren" at bounding box center [364, 92] width 5 height 5
radio input "true"
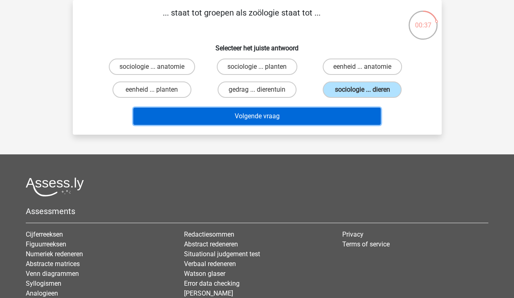
click at [268, 115] on button "Volgende vraag" at bounding box center [256, 116] width 247 height 17
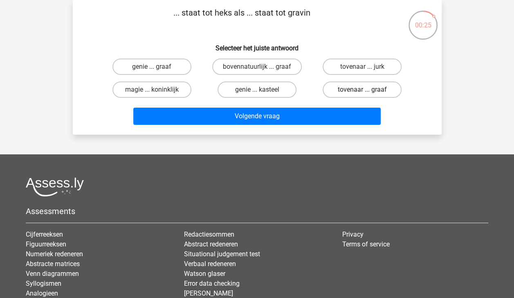
click at [360, 90] on label "tovenaar ... graaf" at bounding box center [362, 89] width 79 height 16
click at [362, 90] on input "tovenaar ... graaf" at bounding box center [364, 92] width 5 height 5
radio input "true"
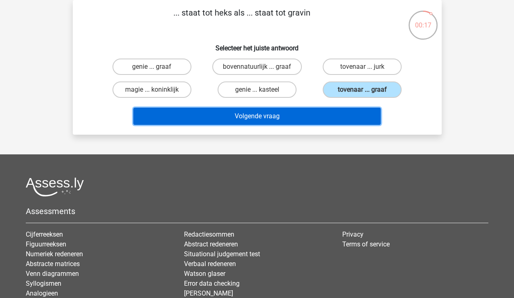
click at [345, 114] on button "Volgende vraag" at bounding box center [256, 116] width 247 height 17
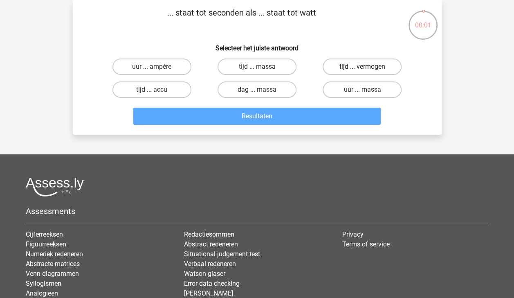
click at [353, 67] on label "tijd ... vermogen" at bounding box center [362, 66] width 79 height 16
click at [362, 67] on input "tijd ... vermogen" at bounding box center [364, 69] width 5 height 5
radio input "true"
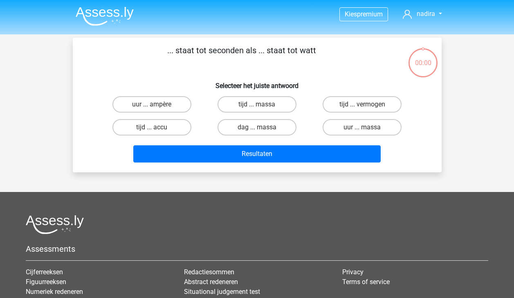
scroll to position [38, 0]
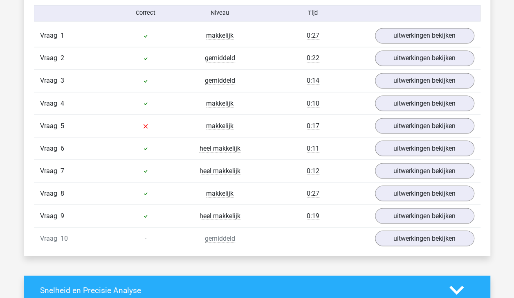
scroll to position [693, 0]
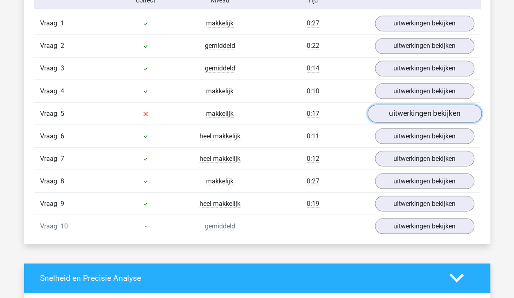
click at [422, 108] on link "uitwerkingen bekijken" at bounding box center [424, 113] width 114 height 18
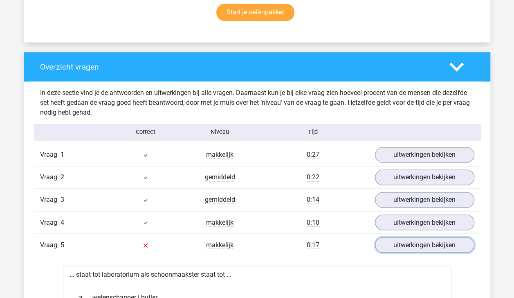
scroll to position [568, 0]
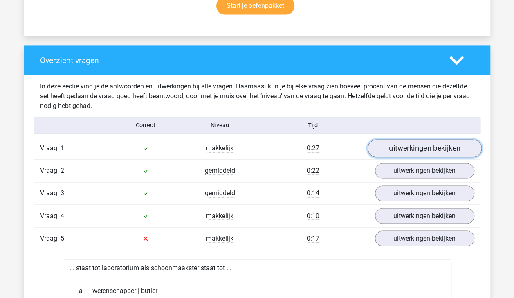
click at [452, 144] on link "uitwerkingen bekijken" at bounding box center [424, 148] width 114 height 18
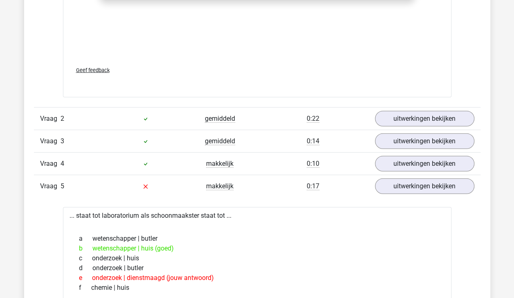
scroll to position [1042, 0]
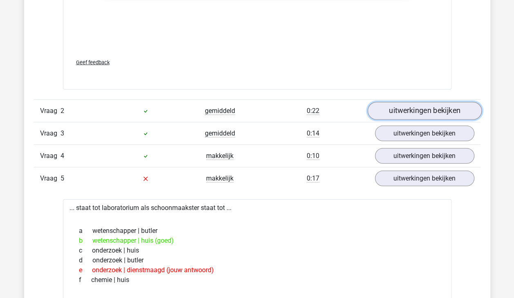
click at [447, 112] on link "uitwerkingen bekijken" at bounding box center [424, 111] width 114 height 18
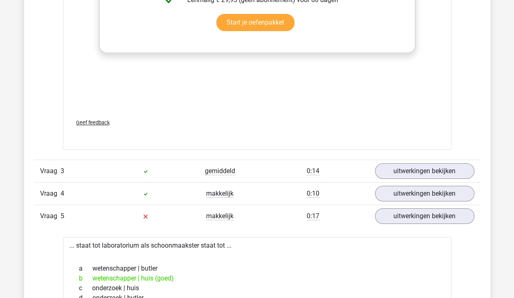
scroll to position [1439, 0]
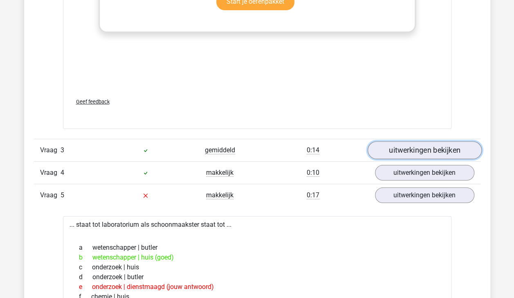
click at [424, 150] on link "uitwerkingen bekijken" at bounding box center [424, 151] width 114 height 18
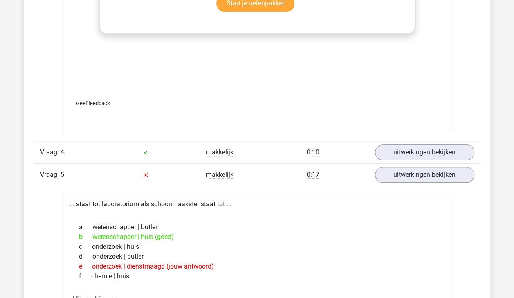
scroll to position [1884, 0]
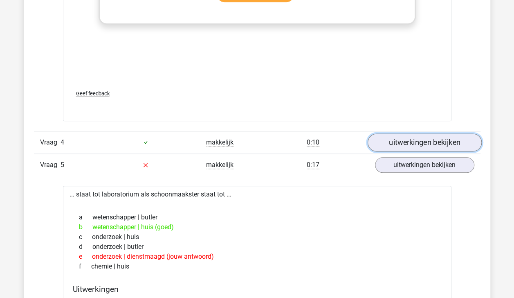
click at [429, 138] on link "uitwerkingen bekijken" at bounding box center [424, 142] width 114 height 18
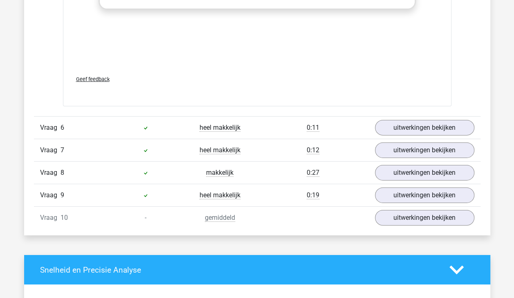
scroll to position [2779, 0]
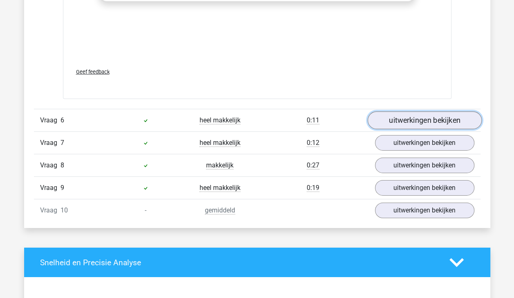
click at [444, 115] on link "uitwerkingen bekijken" at bounding box center [424, 120] width 114 height 18
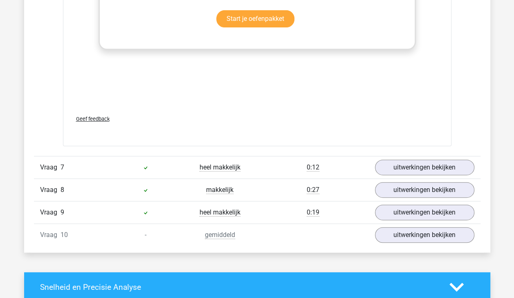
scroll to position [3170, 0]
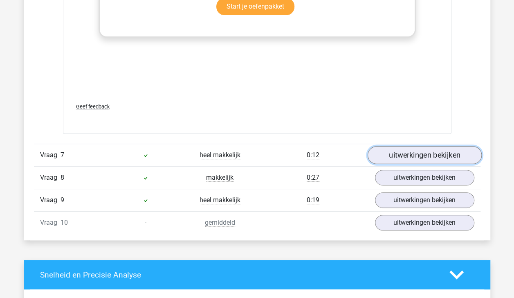
click at [433, 153] on link "uitwerkingen bekijken" at bounding box center [424, 155] width 114 height 18
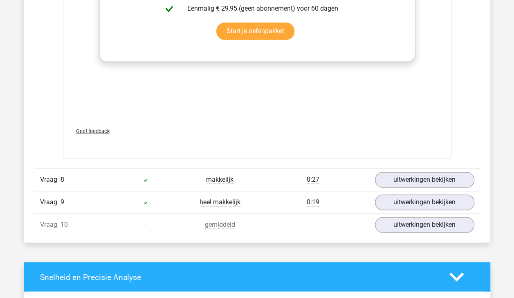
scroll to position [3601, 0]
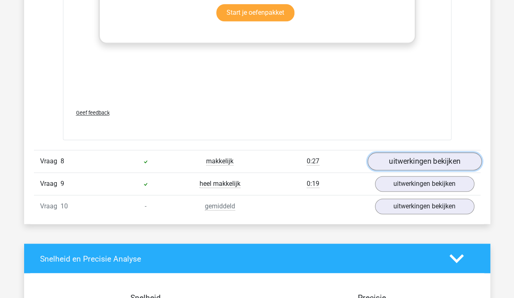
click at [426, 157] on link "uitwerkingen bekijken" at bounding box center [424, 162] width 114 height 18
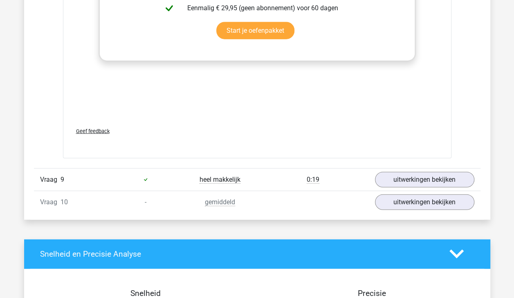
scroll to position [4024, 0]
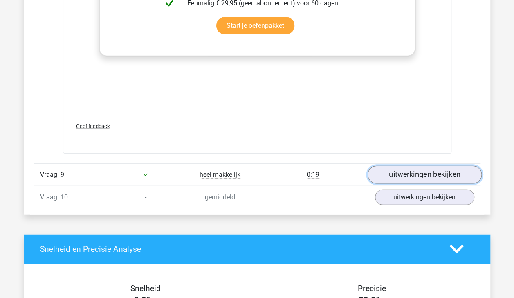
click at [432, 166] on link "uitwerkingen bekijken" at bounding box center [424, 175] width 114 height 18
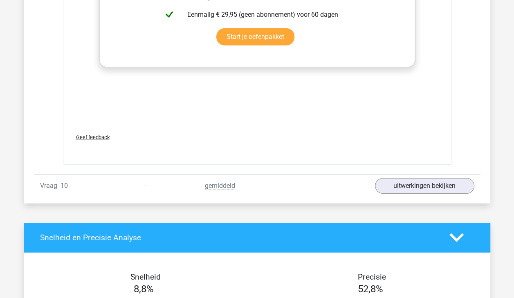
scroll to position [4460, 0]
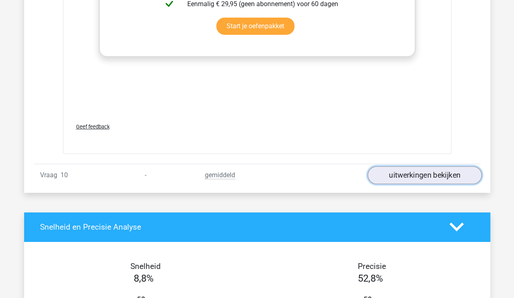
click at [439, 168] on link "uitwerkingen bekijken" at bounding box center [424, 175] width 114 height 18
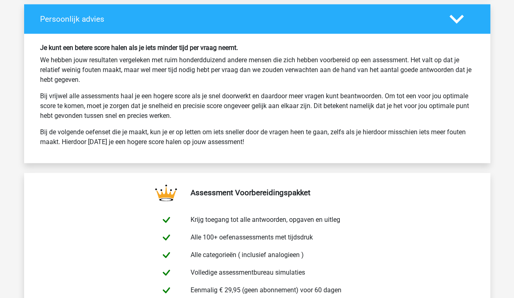
scroll to position [5351, 0]
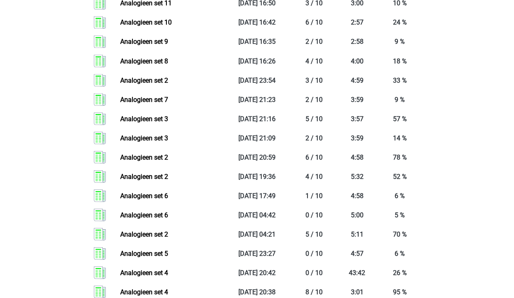
scroll to position [702, 0]
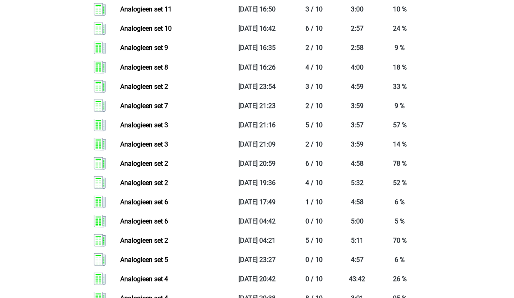
click at [464, 208] on div "Kies premium nadira nadiralouisa@live.com" at bounding box center [257, 95] width 514 height 1595
drag, startPoint x: 464, startPoint y: 208, endPoint x: 458, endPoint y: 197, distance: 12.6
click at [458, 197] on div "Kies premium nadira nadiralouisa@live.com" at bounding box center [257, 95] width 514 height 1595
click at [466, 169] on div "Kies premium nadira nadiralouisa@live.com" at bounding box center [257, 95] width 514 height 1595
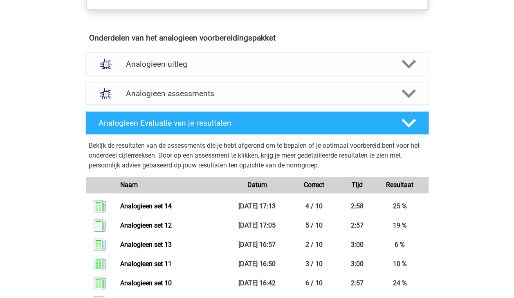
scroll to position [451, 0]
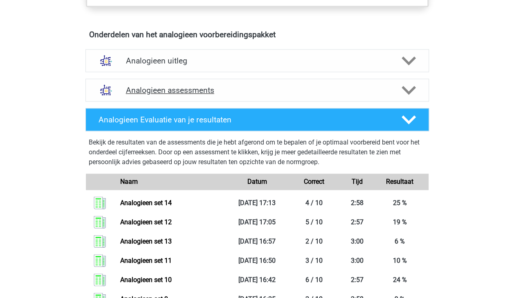
click at [407, 91] on polygon at bounding box center [409, 89] width 14 height 9
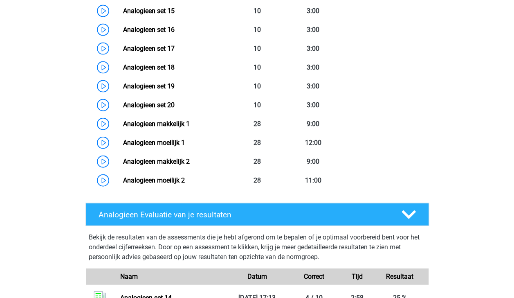
scroll to position [863, 0]
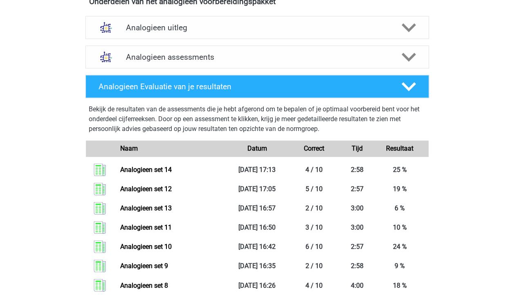
scroll to position [496, 0]
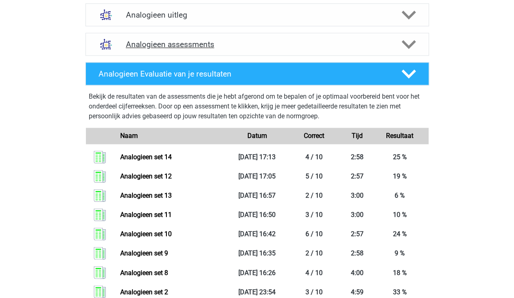
click at [413, 39] on icon at bounding box center [409, 44] width 14 height 14
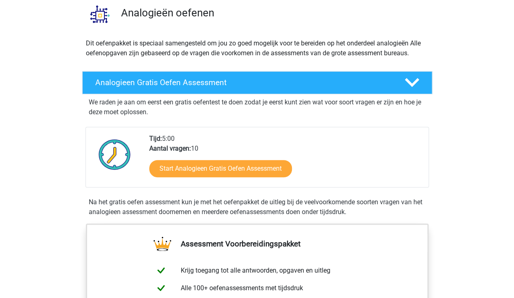
scroll to position [0, 0]
